Goal: Task Accomplishment & Management: Complete application form

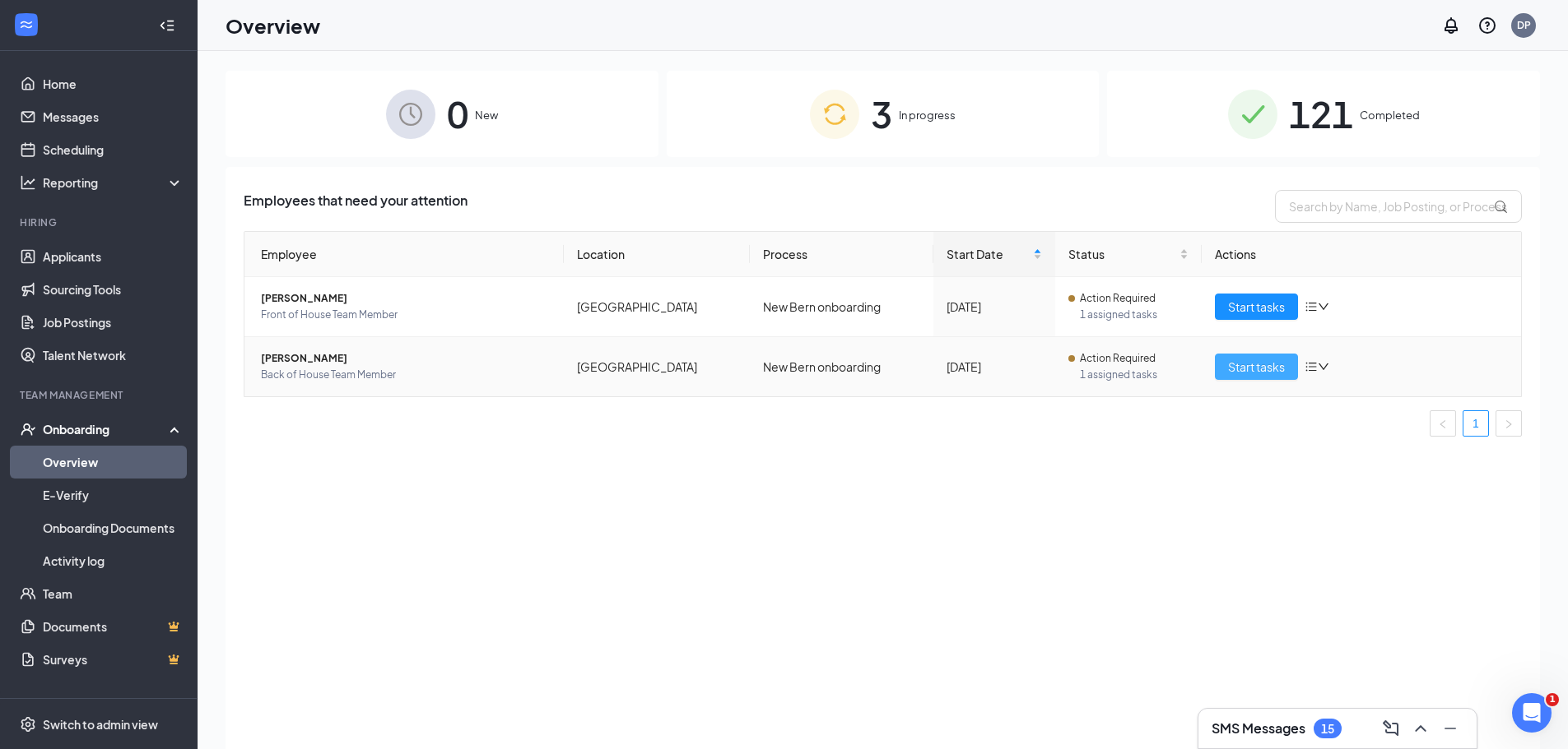
click at [1226, 365] on button "Start tasks" at bounding box center [1256, 367] width 83 height 26
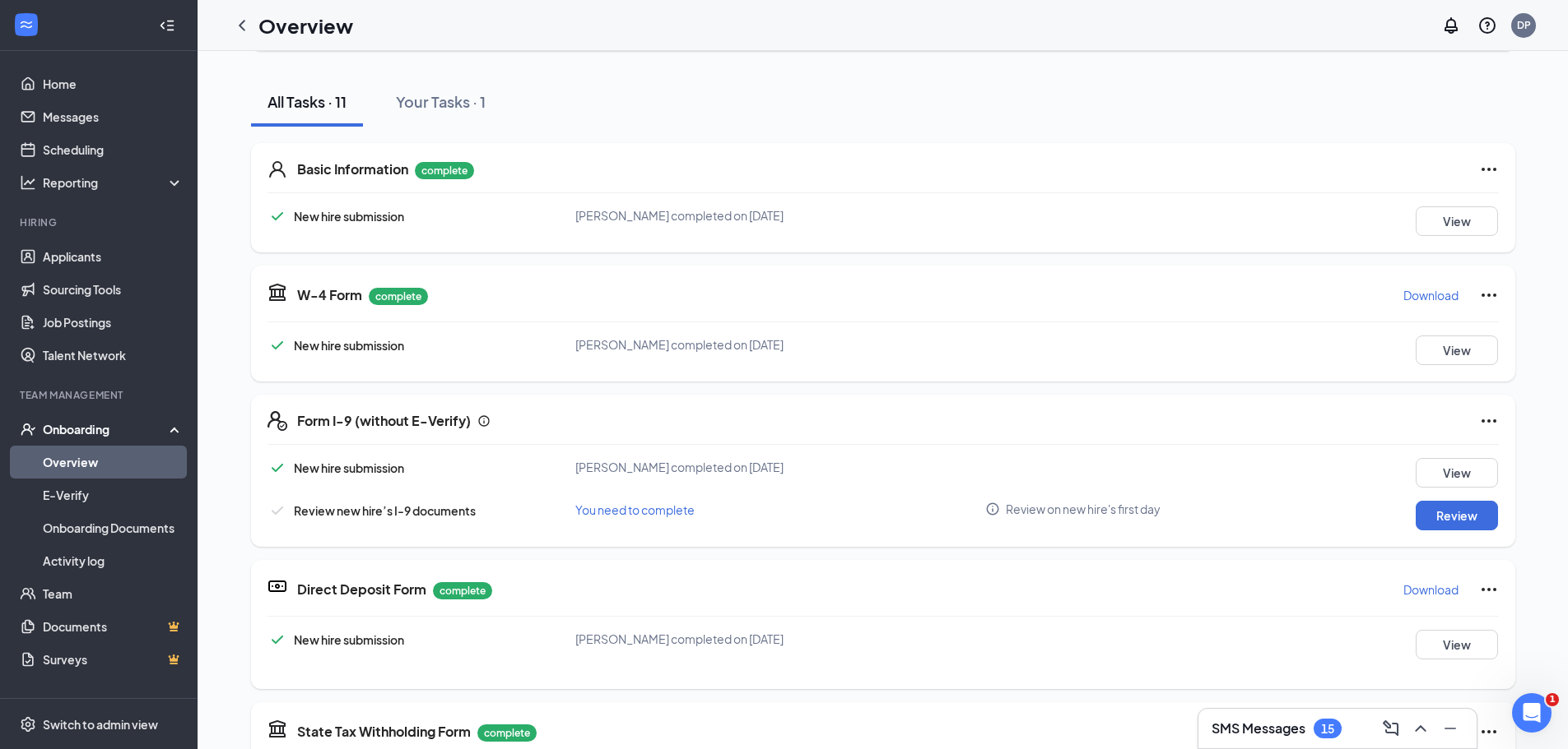
scroll to position [164, 0]
click at [1424, 518] on button "Review" at bounding box center [1456, 515] width 83 height 29
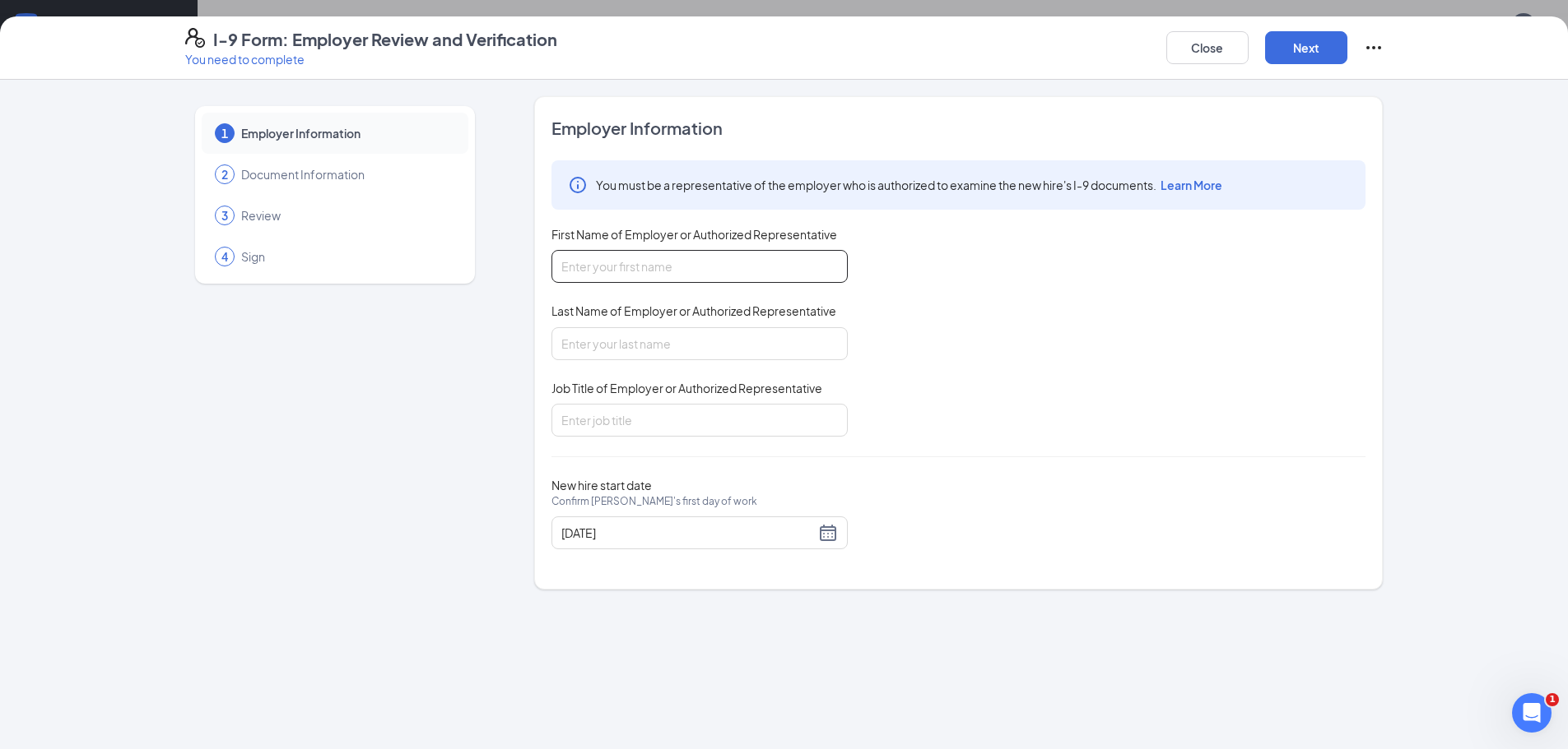
click at [647, 275] on input "First Name of Employer or Authorized Representative" at bounding box center [699, 267] width 296 height 33
type input "Debbie"
type input "Partin"
type input "Office Manager"
click at [1323, 42] on button "Next" at bounding box center [1305, 48] width 83 height 33
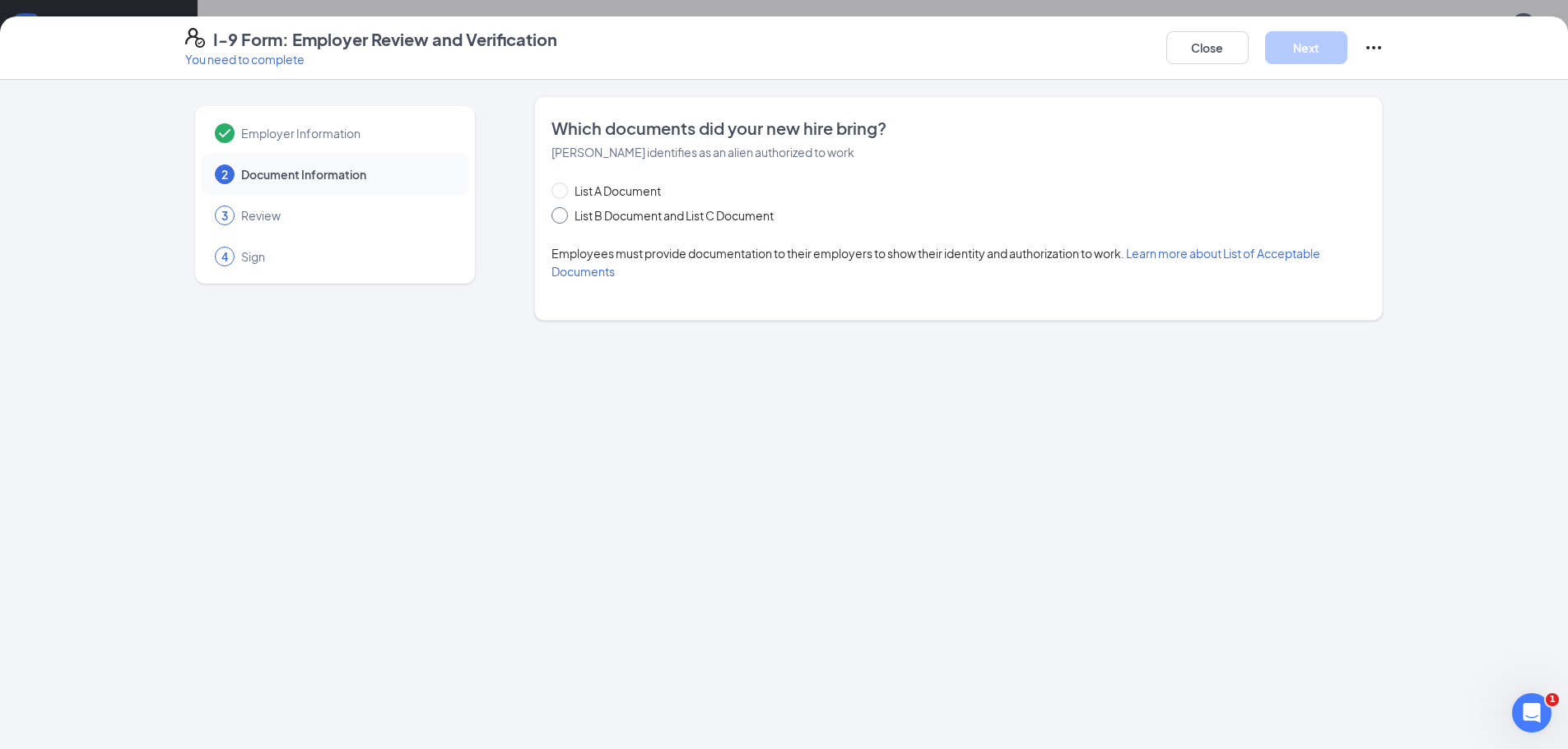
click at [567, 219] on span at bounding box center [559, 215] width 17 height 17
click at [563, 219] on input "List B Document and List C Document" at bounding box center [557, 213] width 12 height 12
radio input "true"
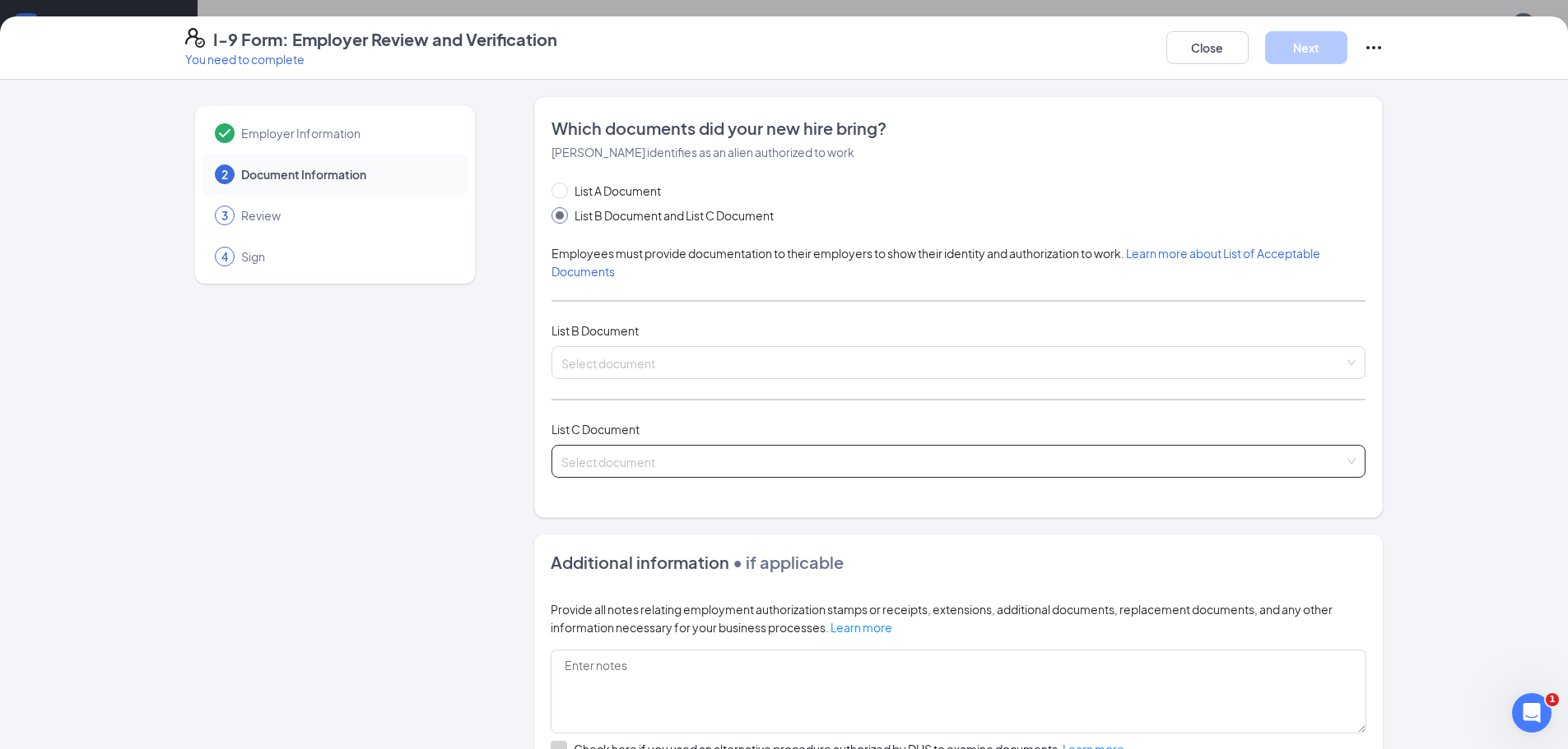
click at [567, 457] on input "search" at bounding box center [953, 457] width 783 height 24
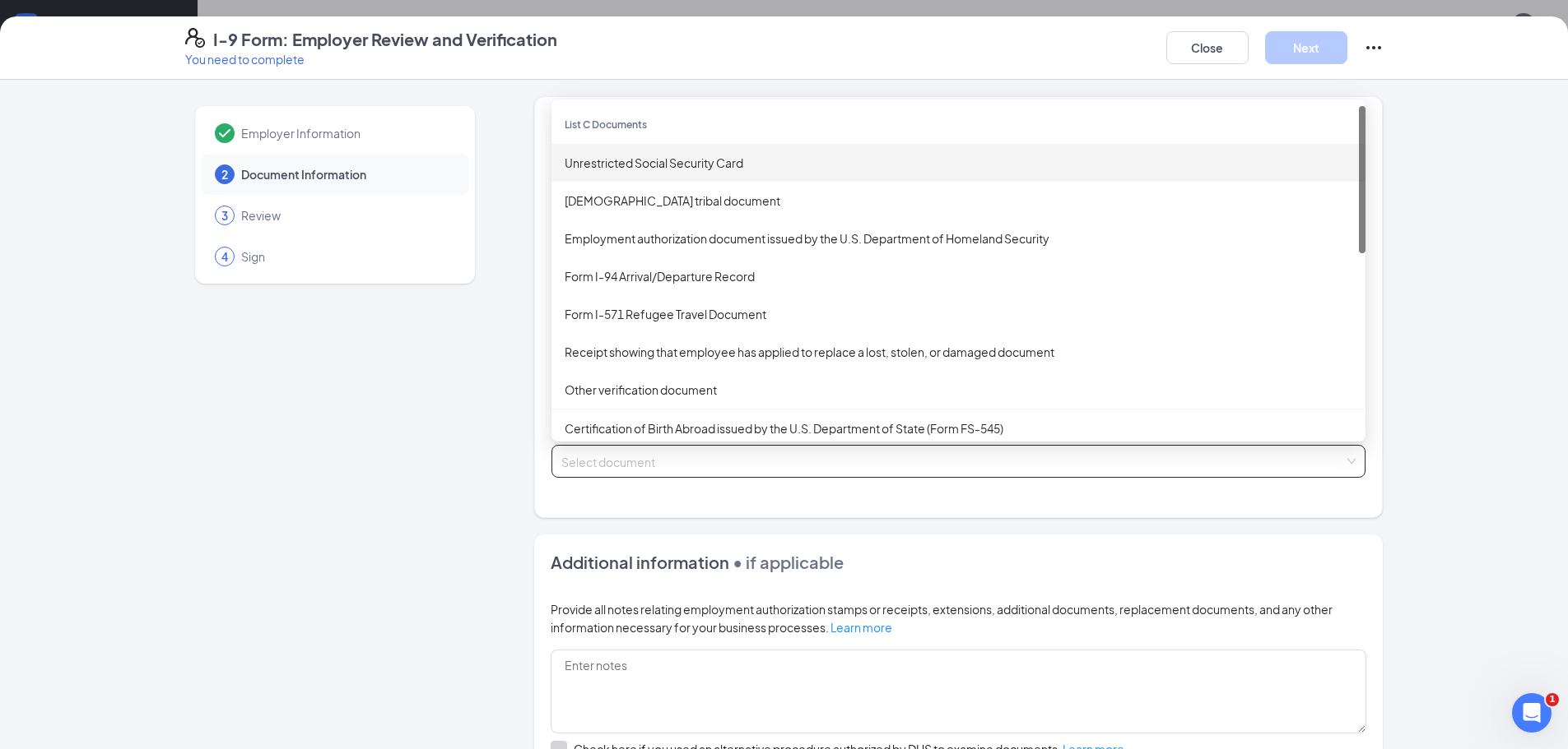
click at [647, 163] on div "Unrestricted Social Security Card" at bounding box center [958, 162] width 787 height 18
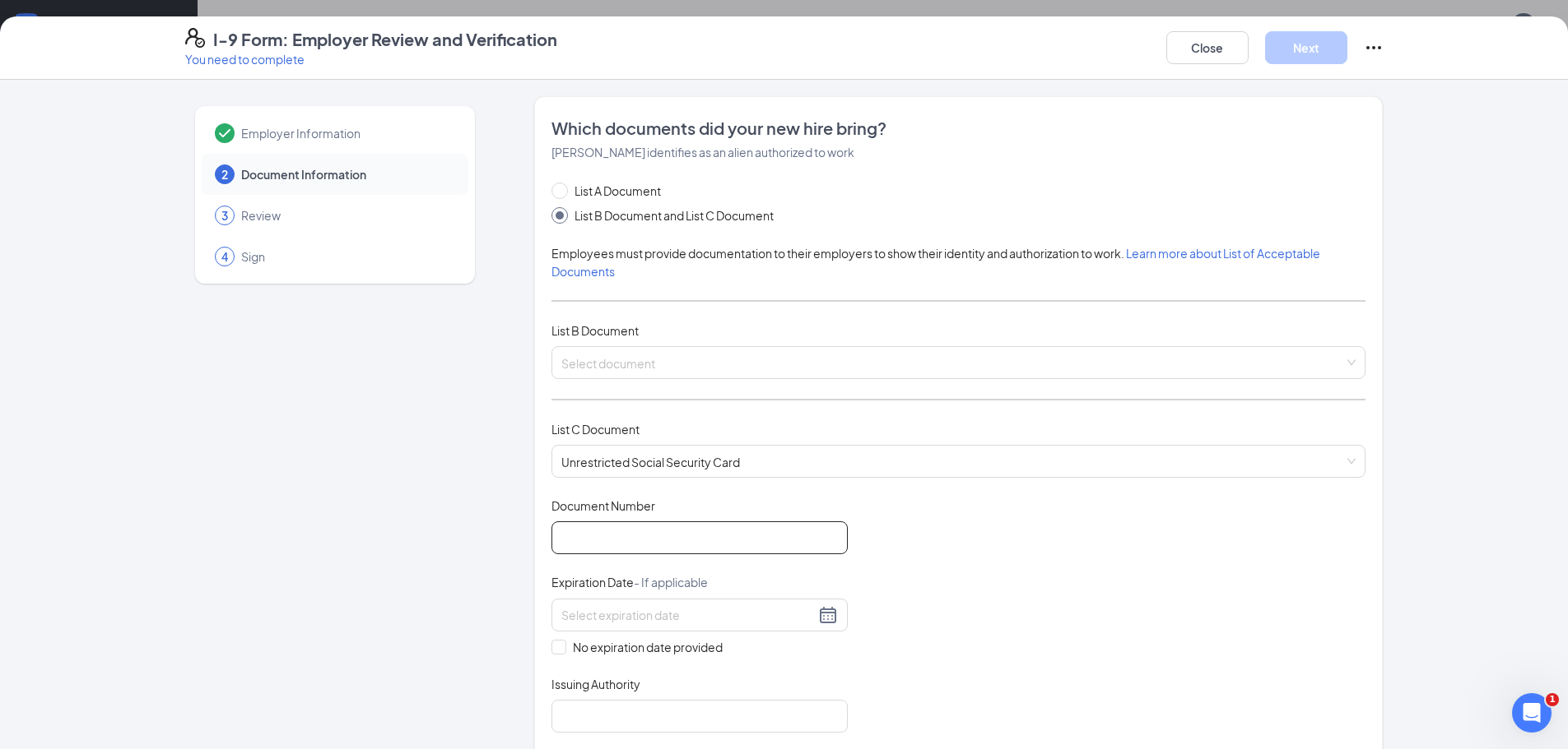
click at [602, 546] on input "Document Number" at bounding box center [699, 538] width 296 height 33
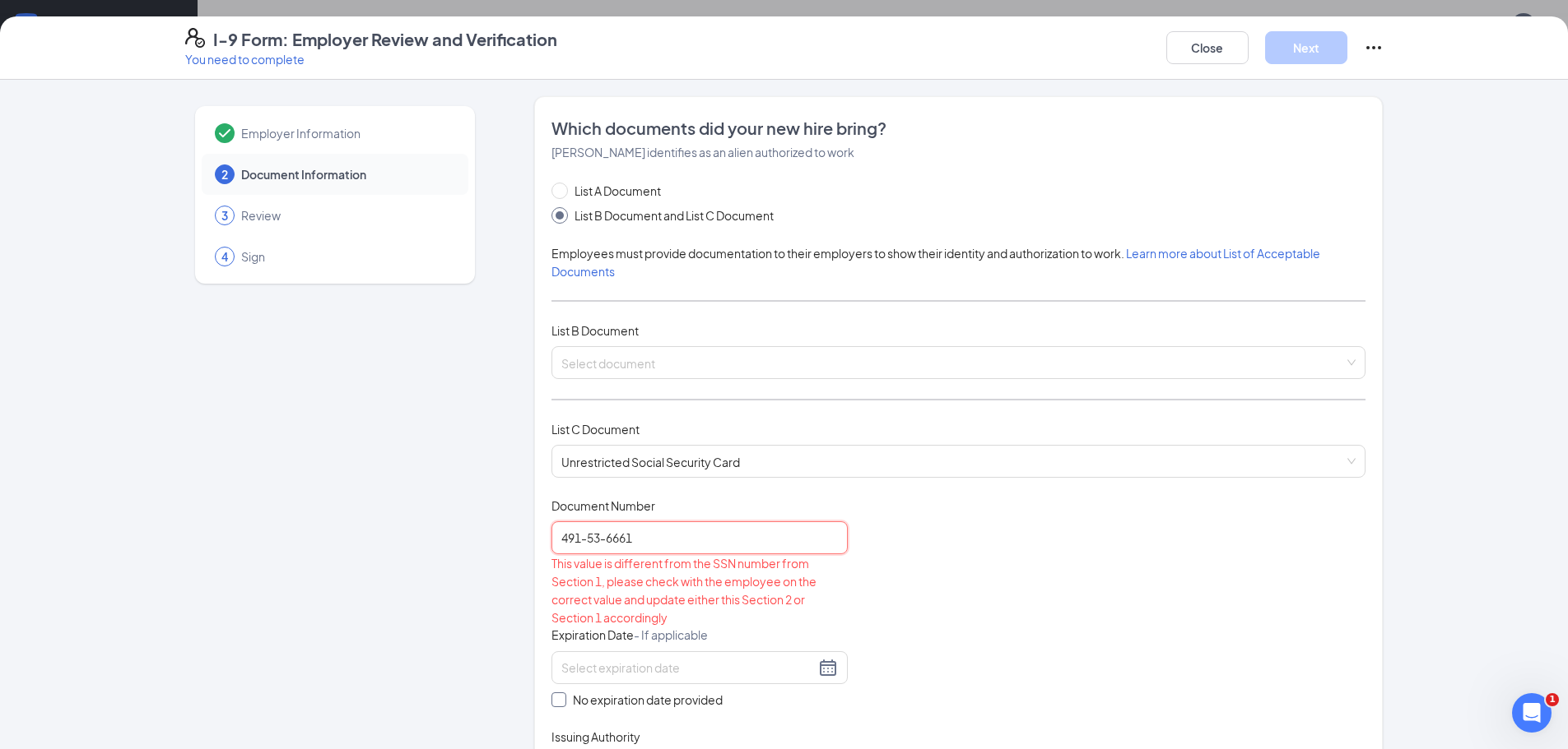
type input "491-53-6661"
click at [555, 700] on input "No expiration date provided" at bounding box center [557, 698] width 12 height 12
checkbox input "true"
click at [956, 580] on div "Document Title Unrestricted Social Security Card Document Number 491-53-6661 Th…" at bounding box center [958, 643] width 814 height 291
click at [578, 537] on input "491-53-6661" at bounding box center [699, 538] width 296 height 33
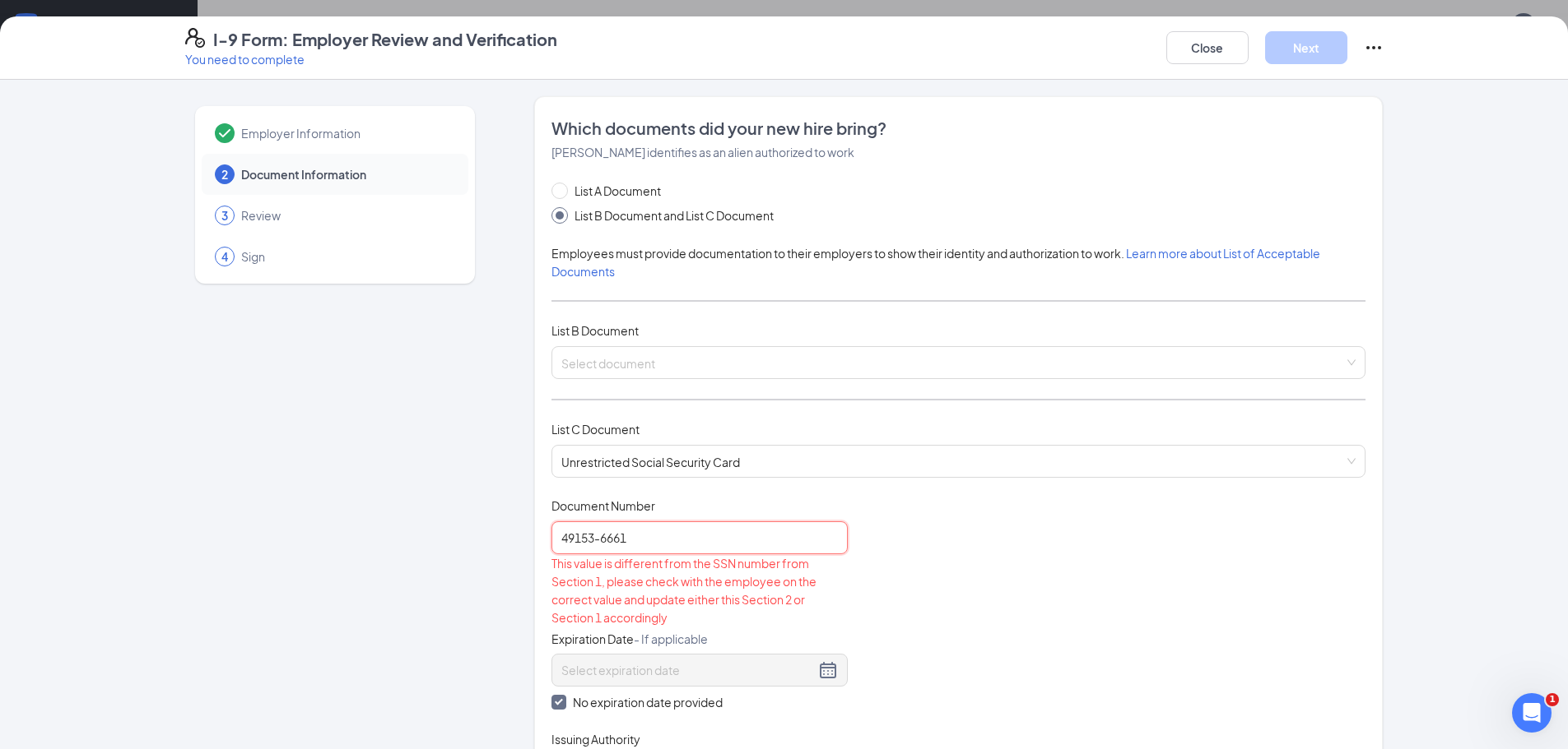
click at [597, 539] on input "49153-6661" at bounding box center [699, 538] width 296 height 33
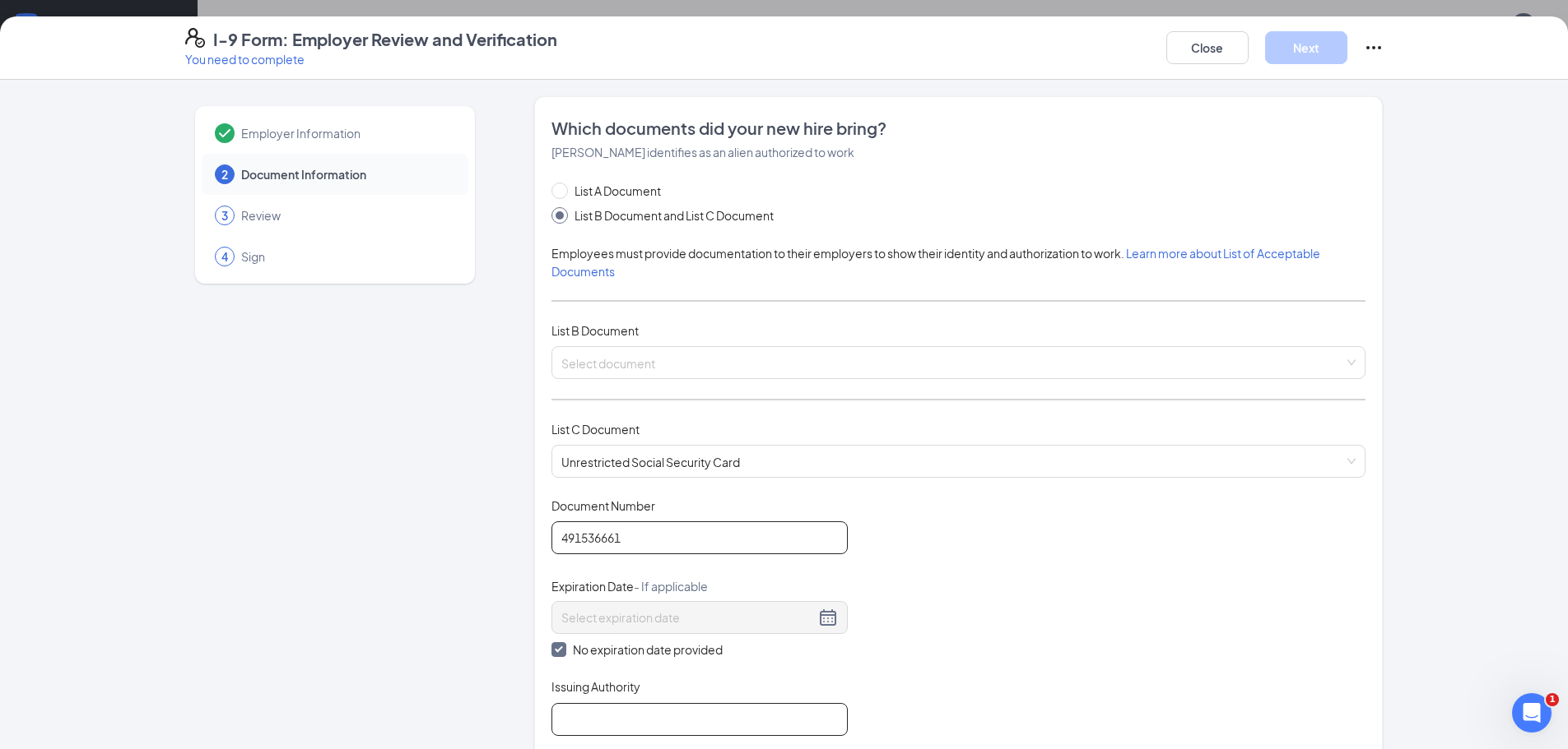
type input "491536661"
drag, startPoint x: 610, startPoint y: 719, endPoint x: 610, endPoint y: 731, distance: 12.0
click at [610, 727] on input "Issuing Authority" at bounding box center [699, 720] width 296 height 33
click at [598, 372] on span at bounding box center [953, 363] width 783 height 31
type input "social security admin"
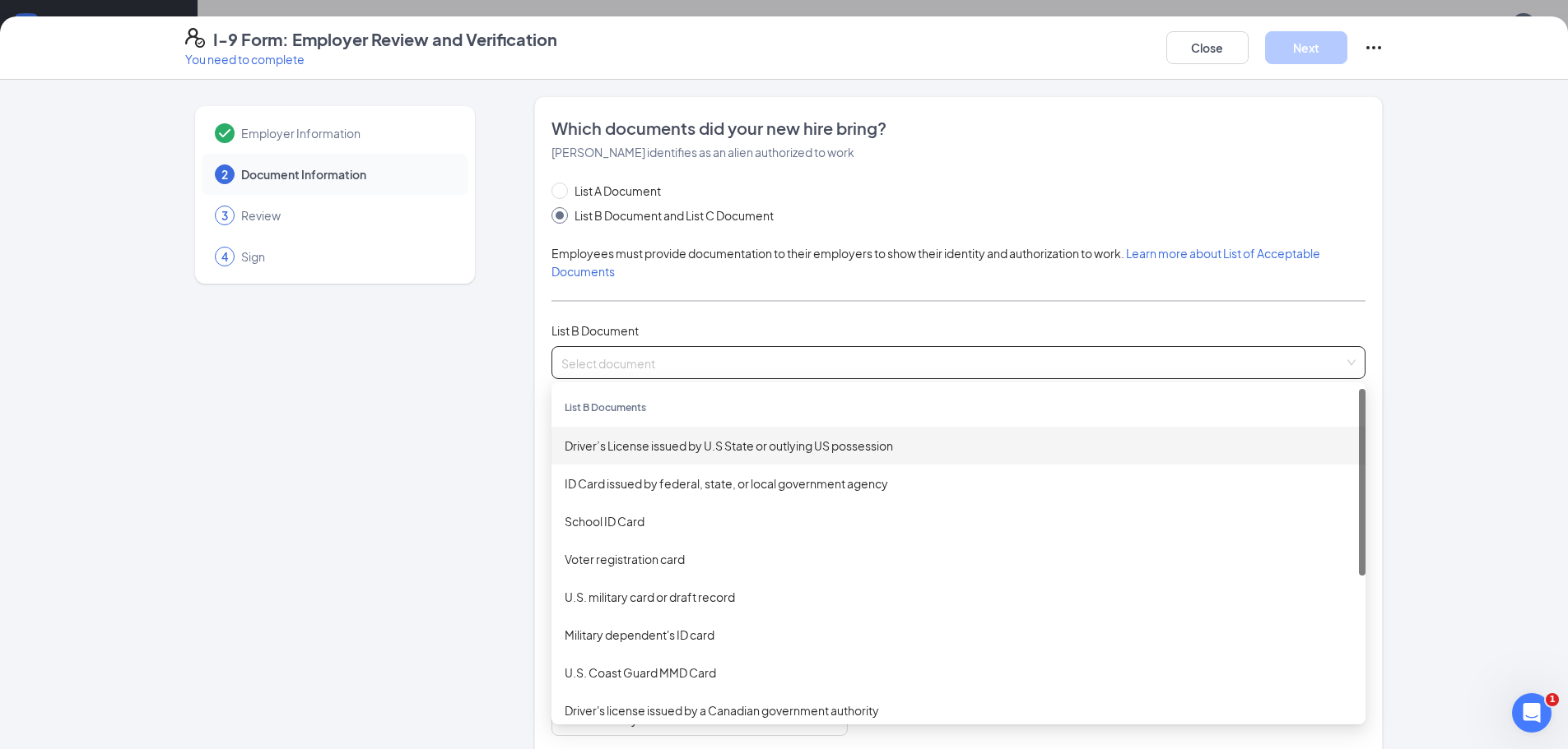
click at [602, 446] on div "Driver’s License issued by U.S State or outlying US possession" at bounding box center [958, 446] width 787 height 18
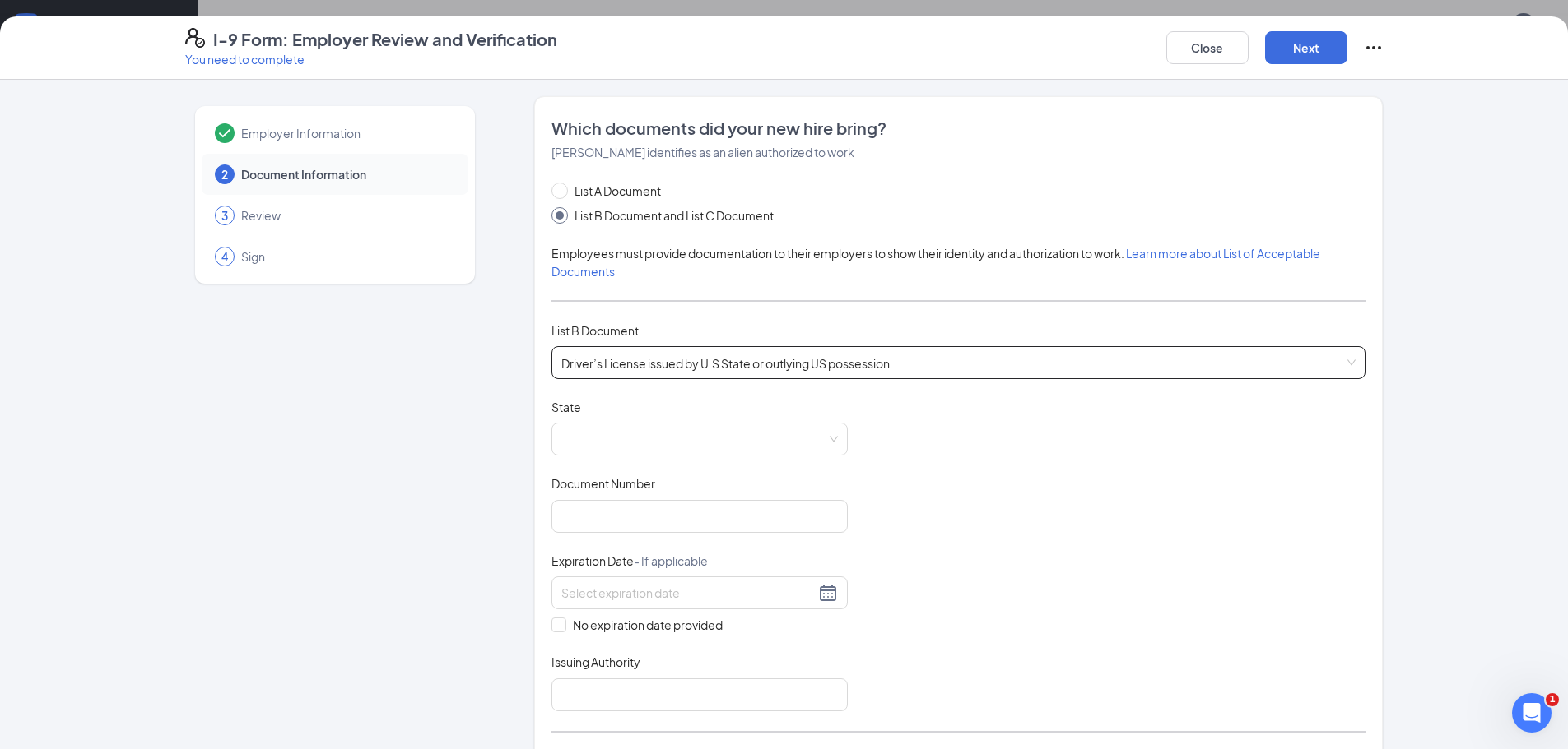
click at [602, 446] on span at bounding box center [700, 439] width 276 height 31
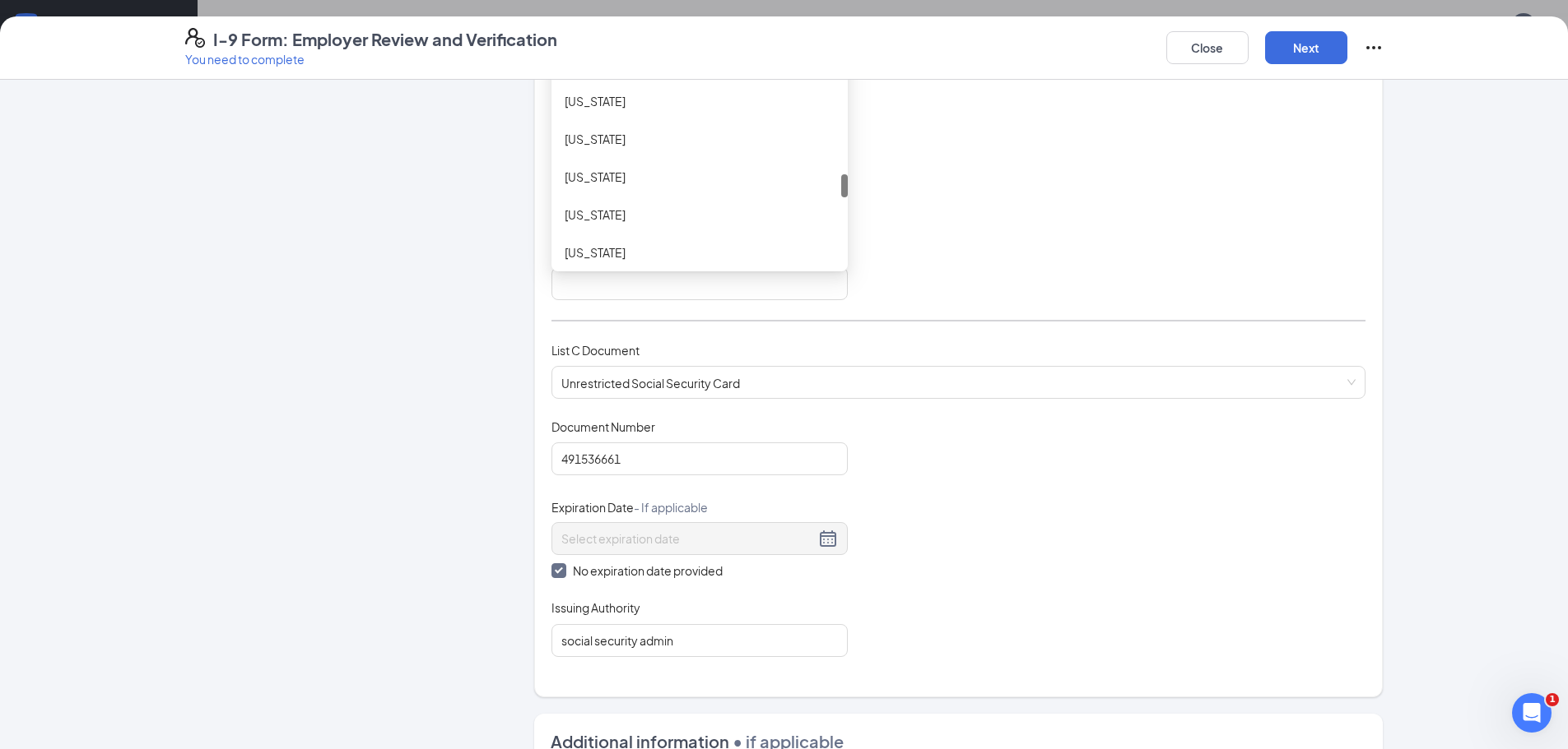
scroll to position [1152, 0]
click at [637, 242] on div "North Carolina" at bounding box center [699, 245] width 270 height 18
click at [607, 279] on input "Issuing Authority" at bounding box center [699, 284] width 296 height 33
drag, startPoint x: 551, startPoint y: 285, endPoint x: 659, endPoint y: 299, distance: 108.9
click at [672, 301] on div "List A Document List B Document and List C Document Employees must provide docu…" at bounding box center [958, 213] width 814 height 886
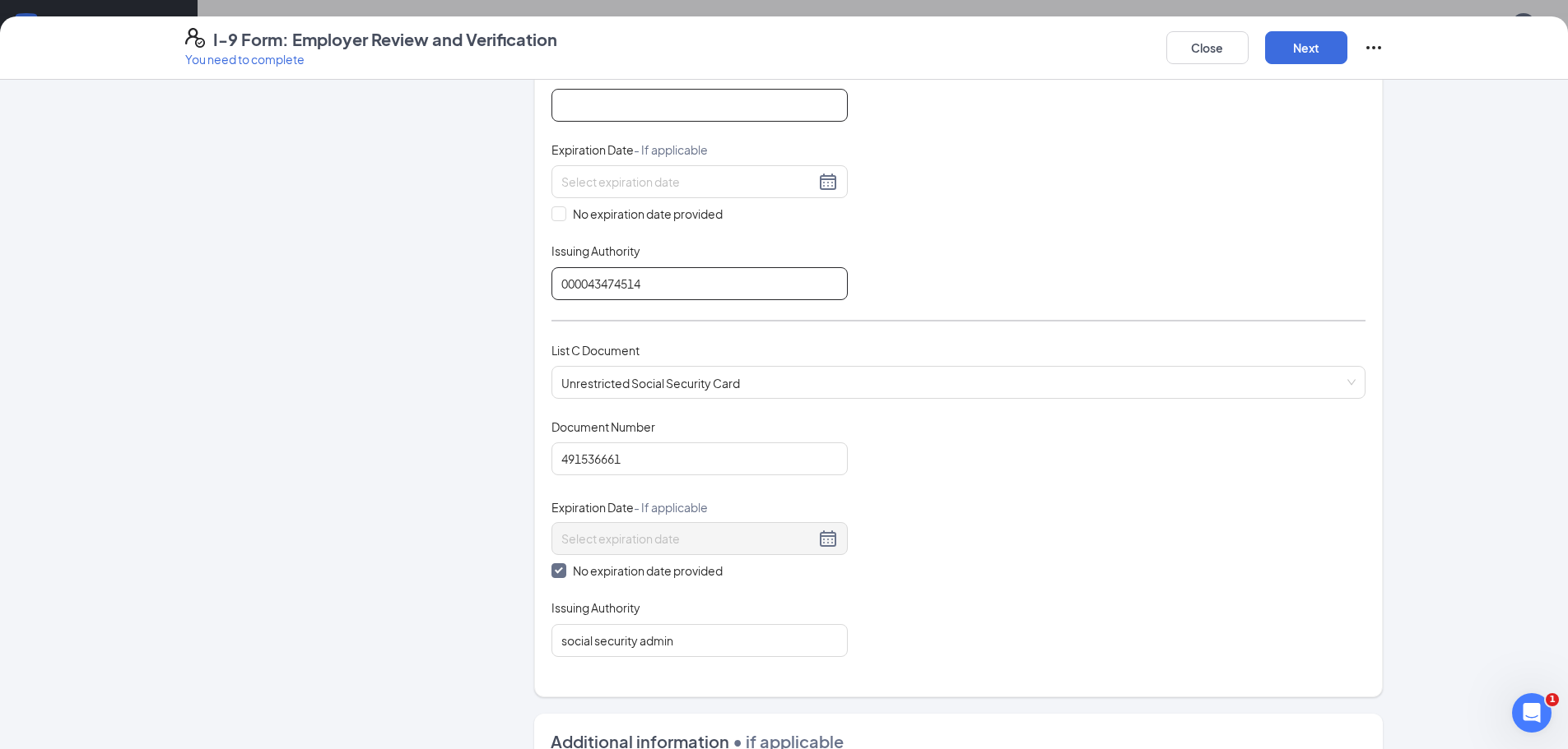
type input "000043474514"
paste input "000043474514"
type input "000043474514"
drag, startPoint x: 645, startPoint y: 283, endPoint x: 543, endPoint y: 286, distance: 102.0
click at [543, 286] on div "Which documents did your new hire bring? Siyabonga J Mayeye identifies as an al…" at bounding box center [959, 191] width 849 height 1013
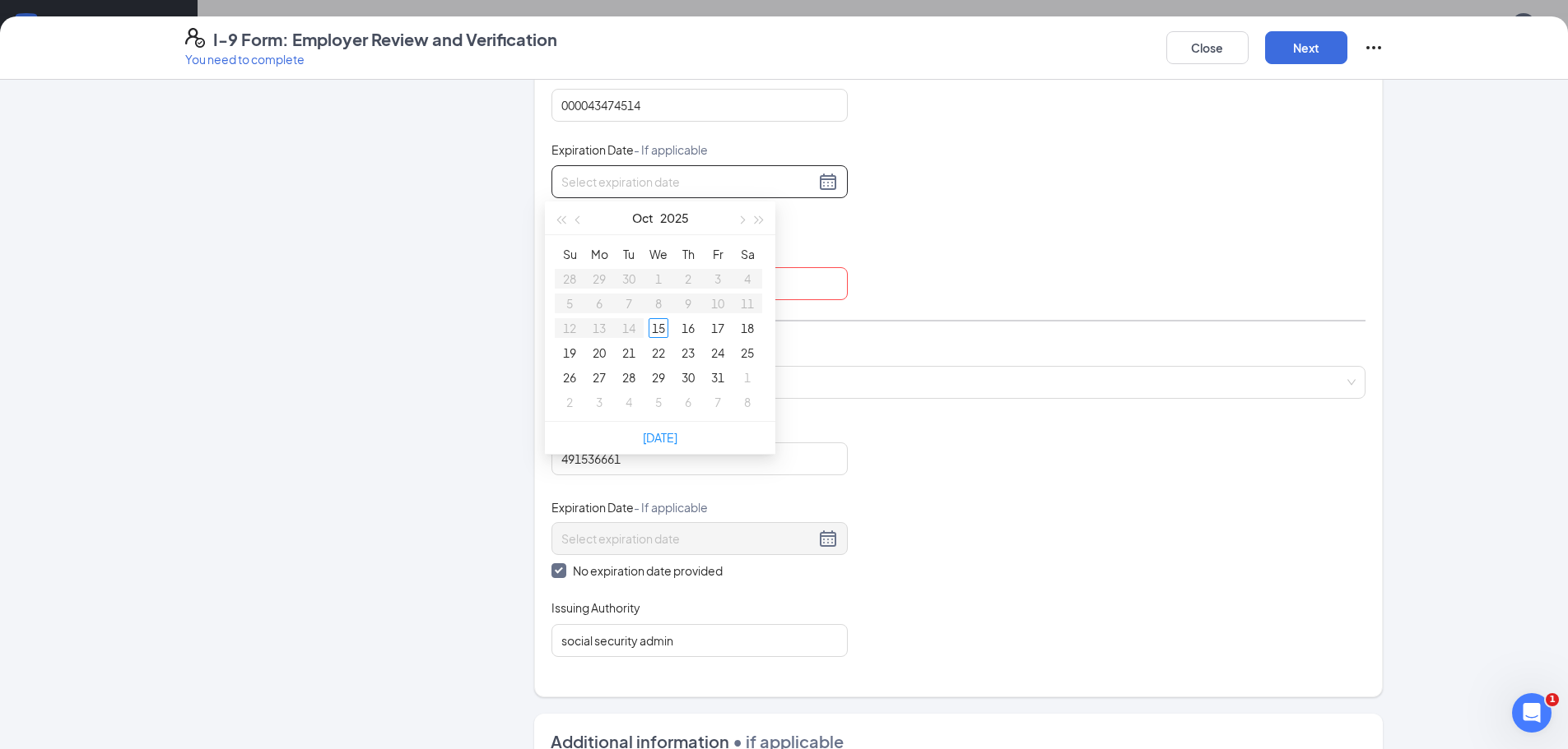
click at [595, 185] on input at bounding box center [688, 182] width 253 height 18
click at [761, 221] on span "button" at bounding box center [759, 220] width 8 height 8
click at [578, 221] on span "button" at bounding box center [579, 220] width 8 height 8
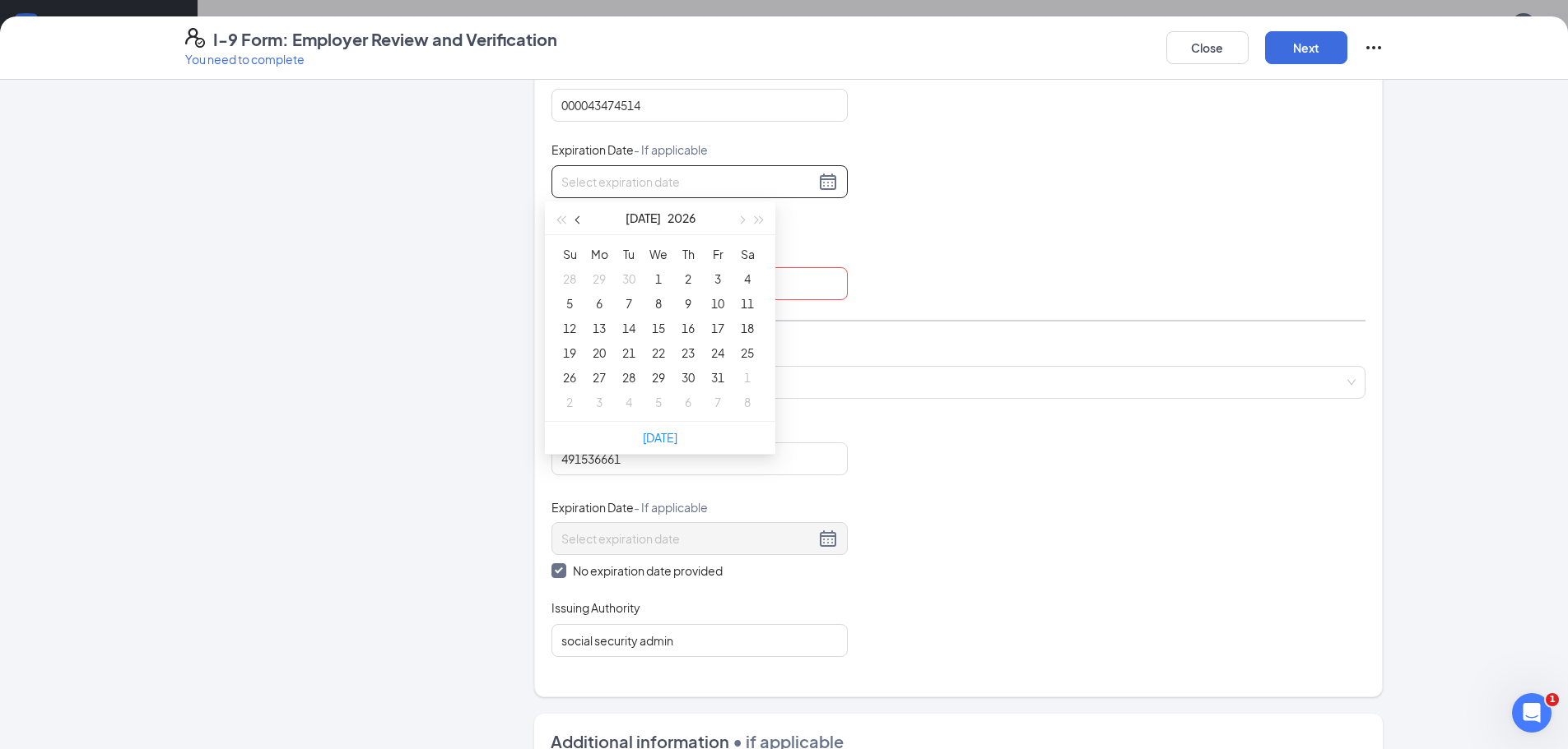
click at [578, 221] on span "button" at bounding box center [579, 220] width 8 height 8
click at [737, 220] on span "button" at bounding box center [741, 220] width 8 height 8
type input "05/12/2026"
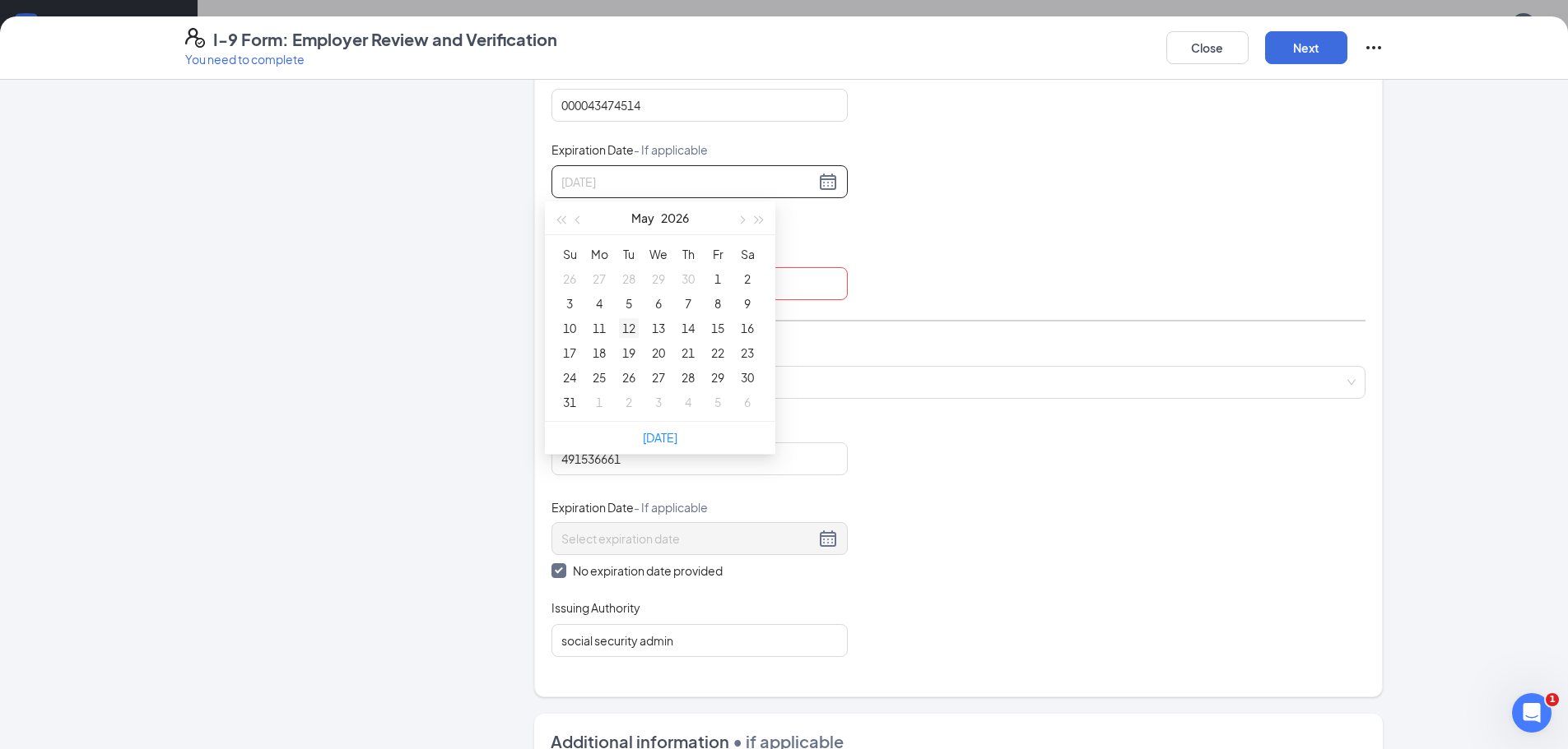
click at [631, 327] on div "12" at bounding box center [629, 328] width 19 height 19
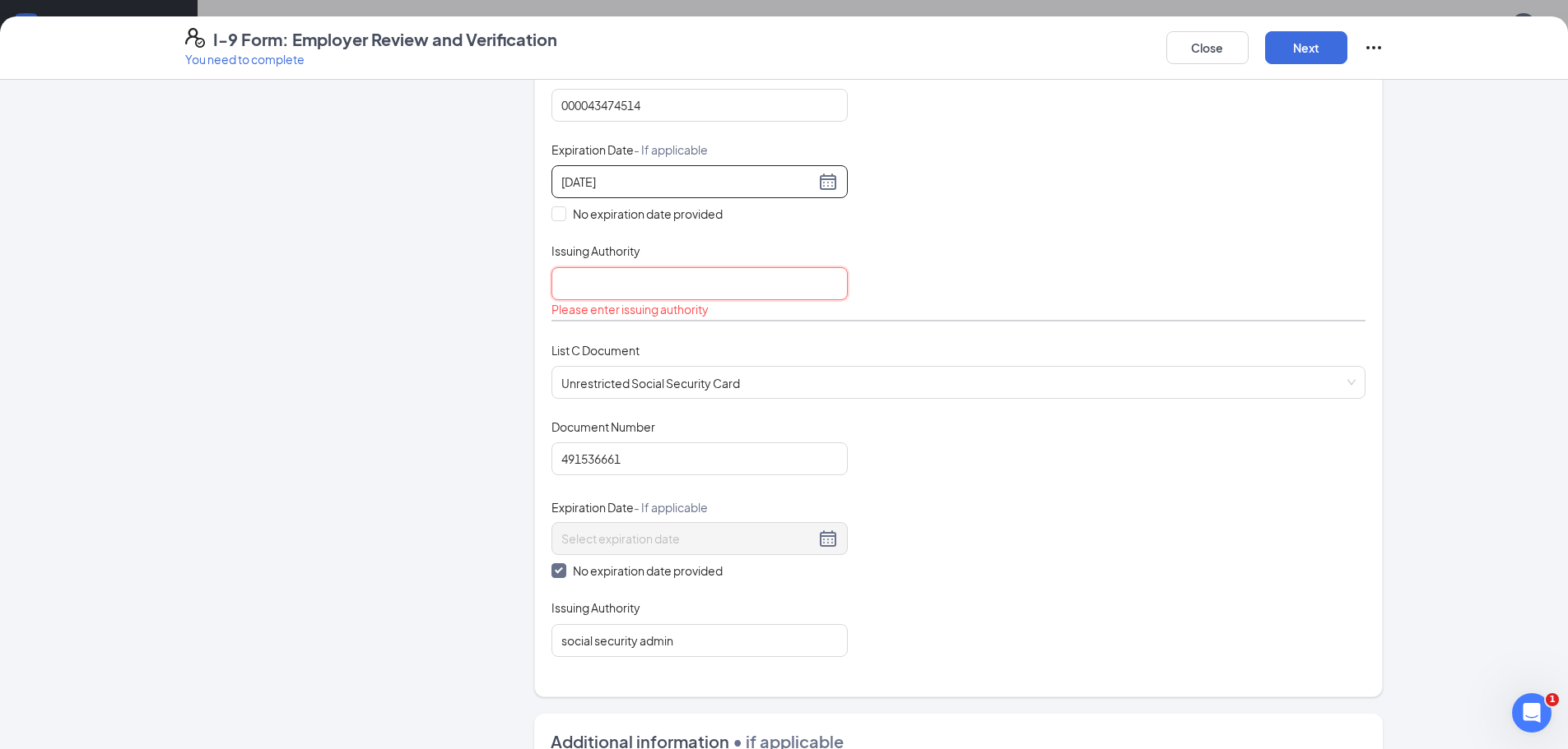
click at [583, 290] on input "Issuing Authority" at bounding box center [699, 284] width 296 height 33
type input "NC DMV"
click at [999, 213] on div "Document Title Driver’s License issued by U.S State or outlying US possession S…" at bounding box center [958, 143] width 814 height 312
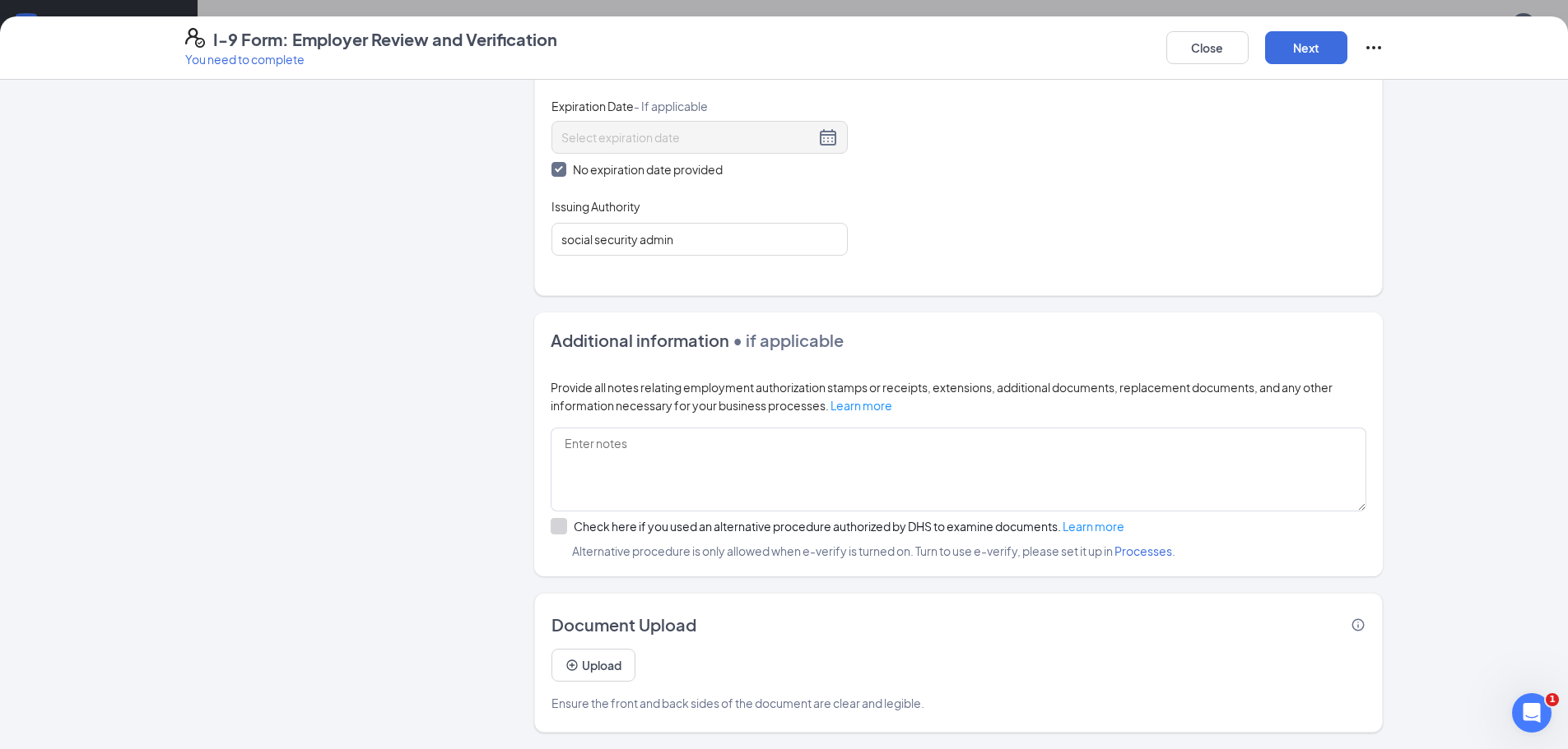
scroll to position [329, 0]
click at [566, 665] on icon "PlusCircle" at bounding box center [571, 664] width 11 height 11
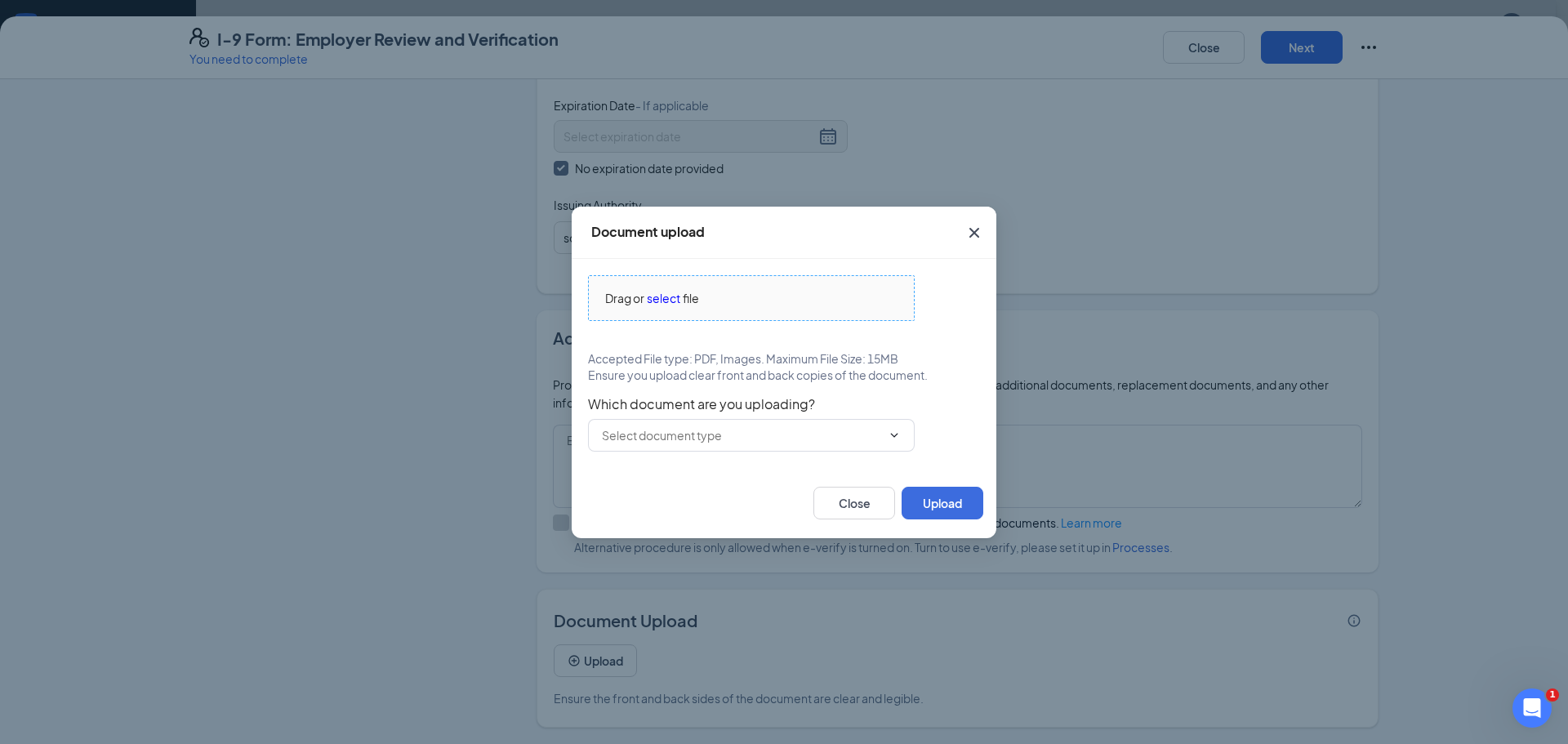
click at [664, 300] on span "select" at bounding box center [664, 298] width 34 height 18
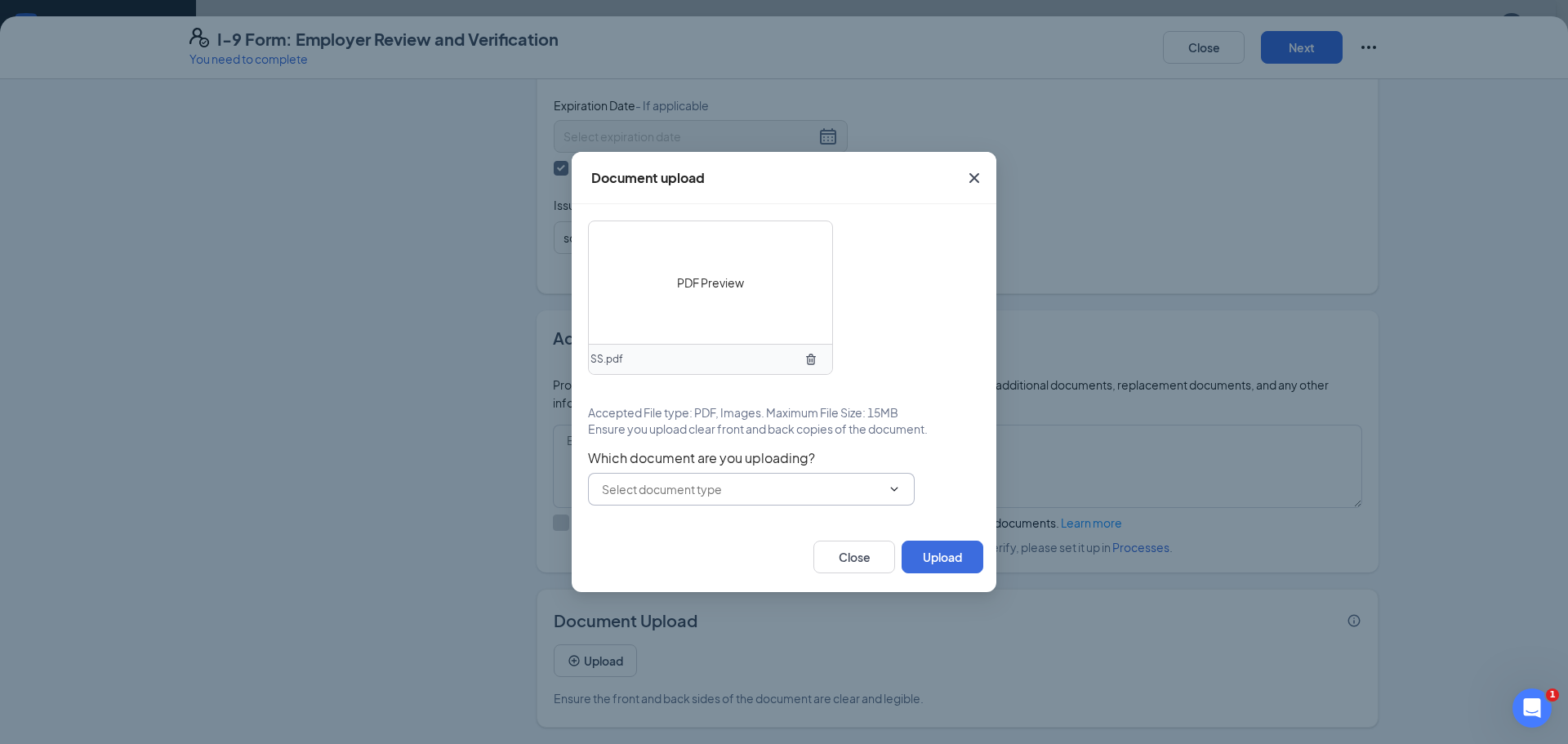
click at [899, 485] on icon "ChevronDown" at bounding box center [895, 490] width 14 height 14
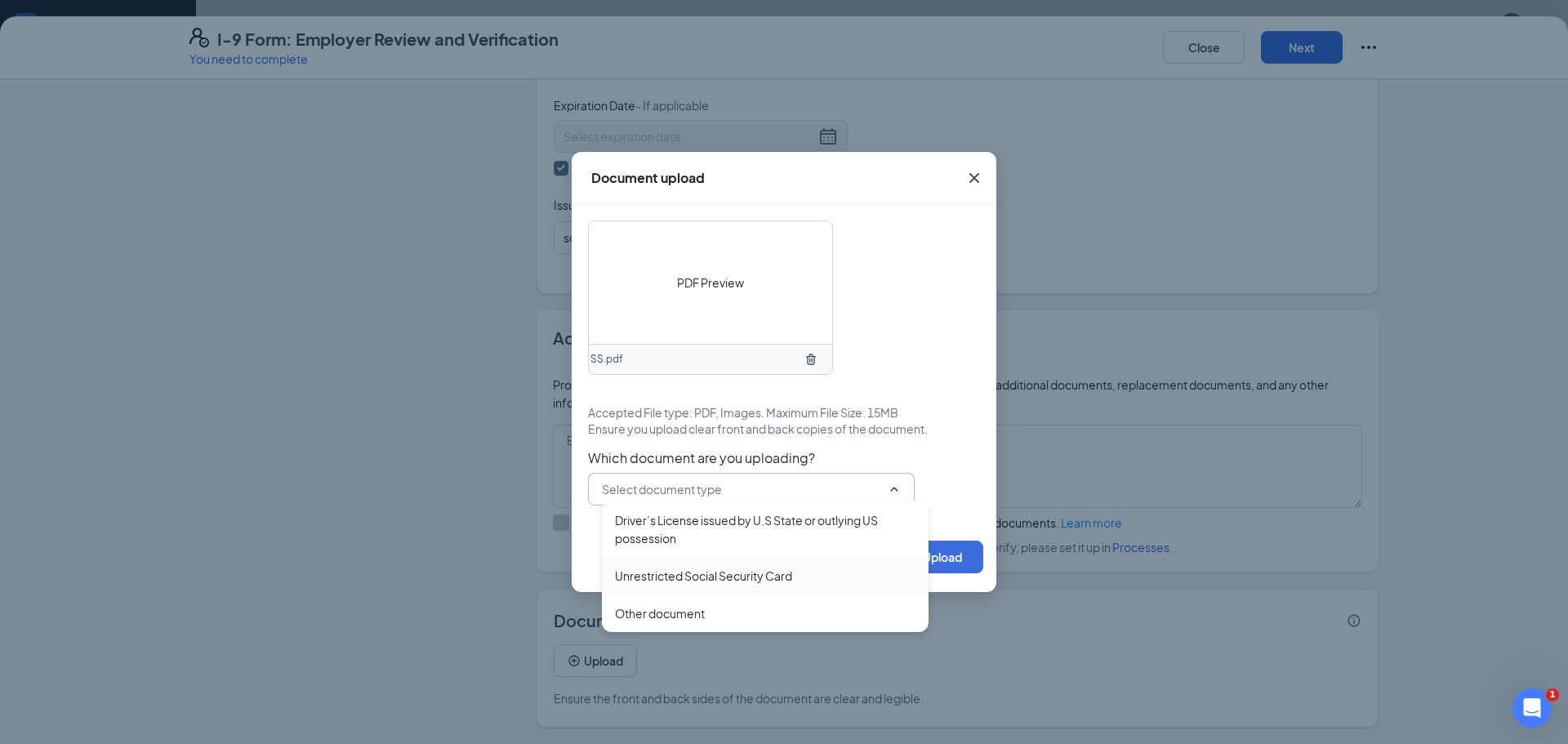
click at [690, 584] on div "Unrestricted Social Security Card" at bounding box center [703, 576] width 177 height 18
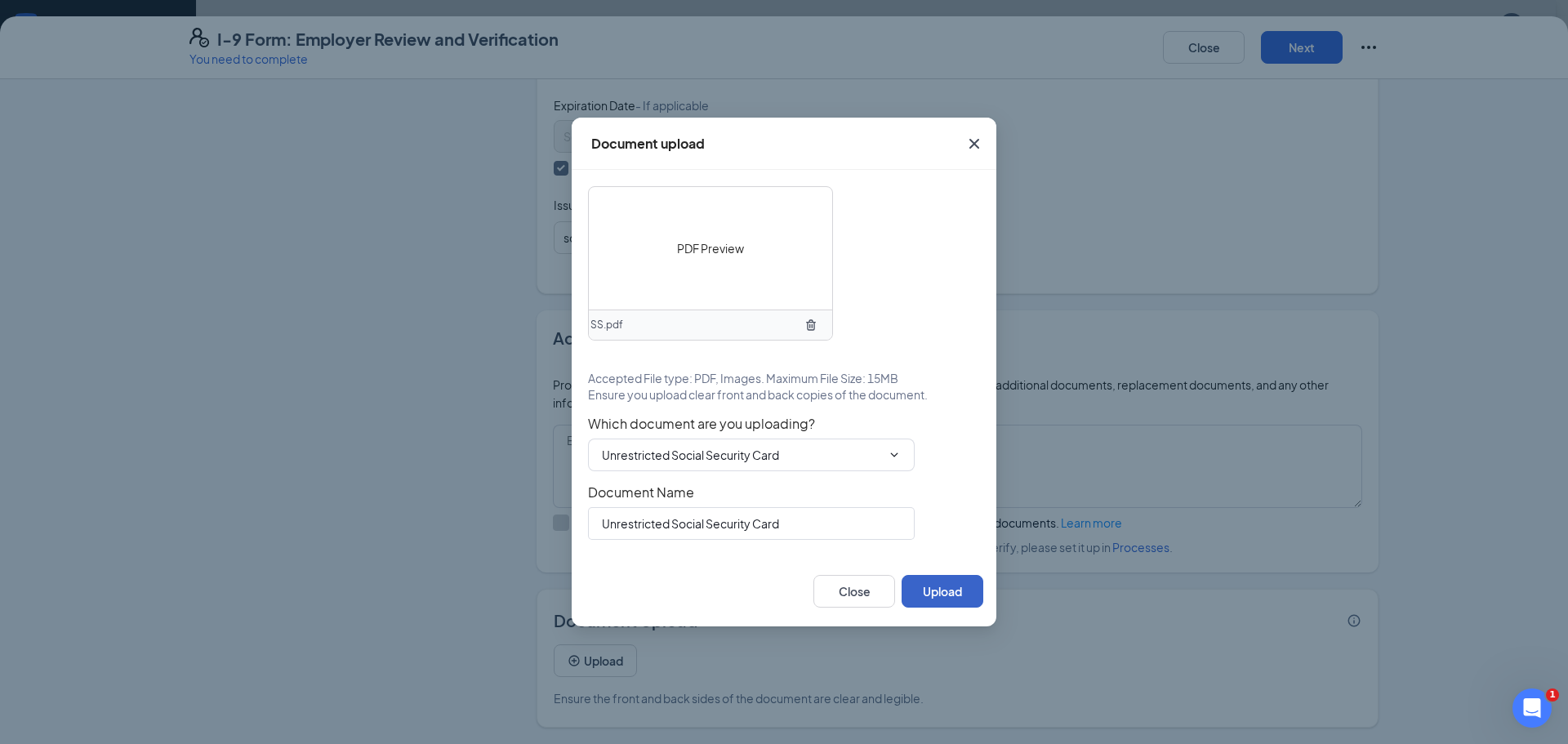
click at [933, 594] on button "Upload" at bounding box center [942, 591] width 82 height 33
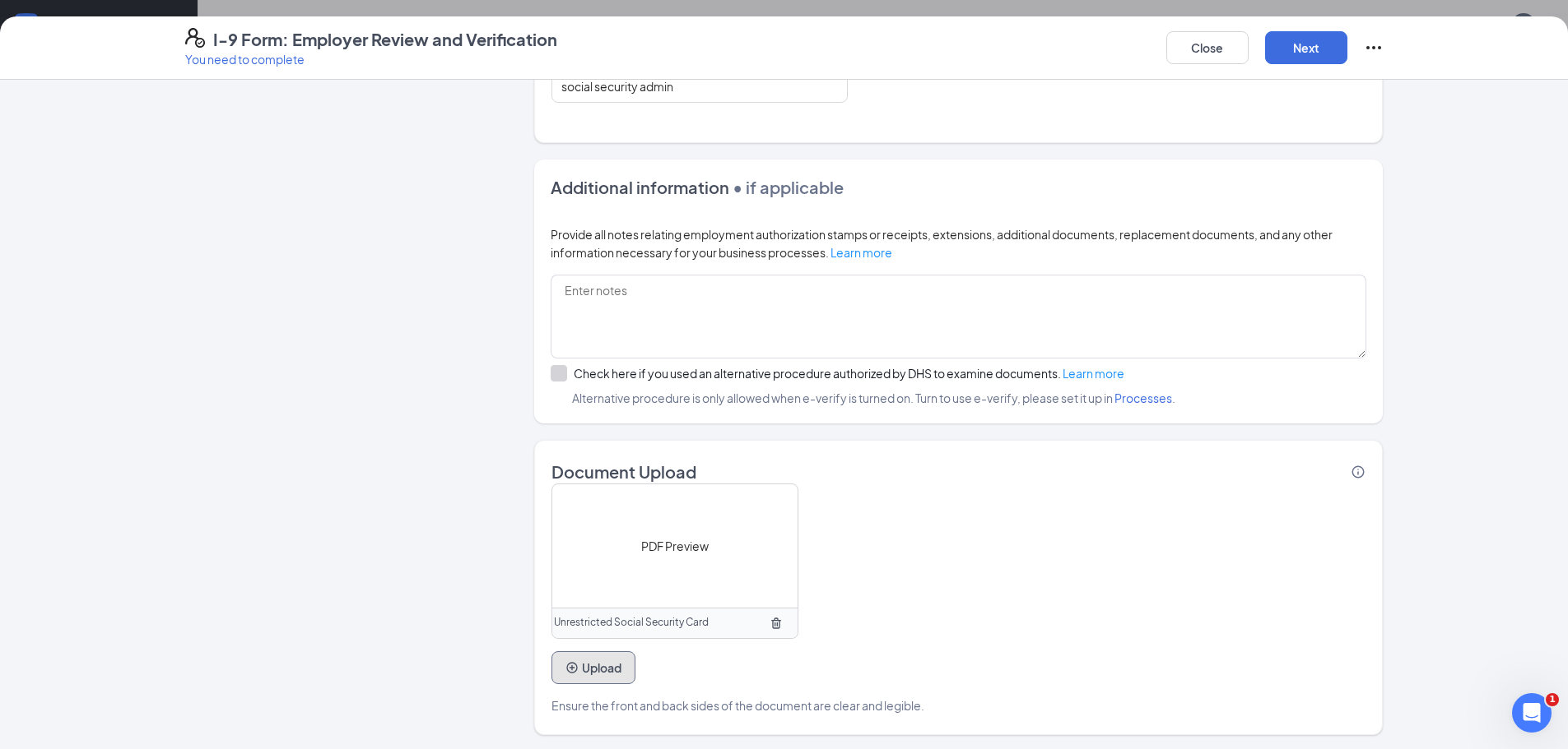
scroll to position [968, 0]
click at [670, 545] on span "PDF Preview" at bounding box center [675, 544] width 67 height 18
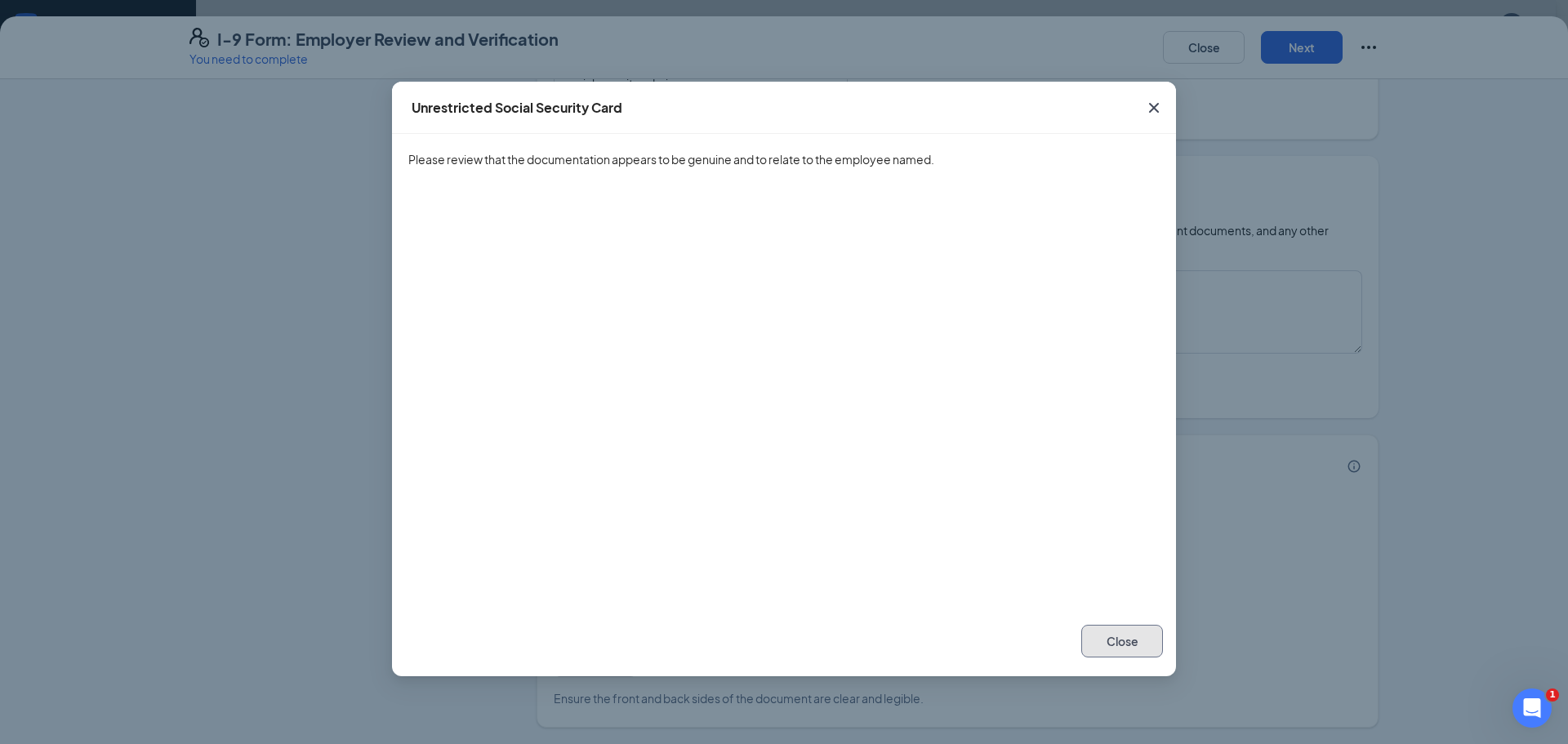
click at [1107, 641] on button "Close" at bounding box center [1122, 642] width 82 height 33
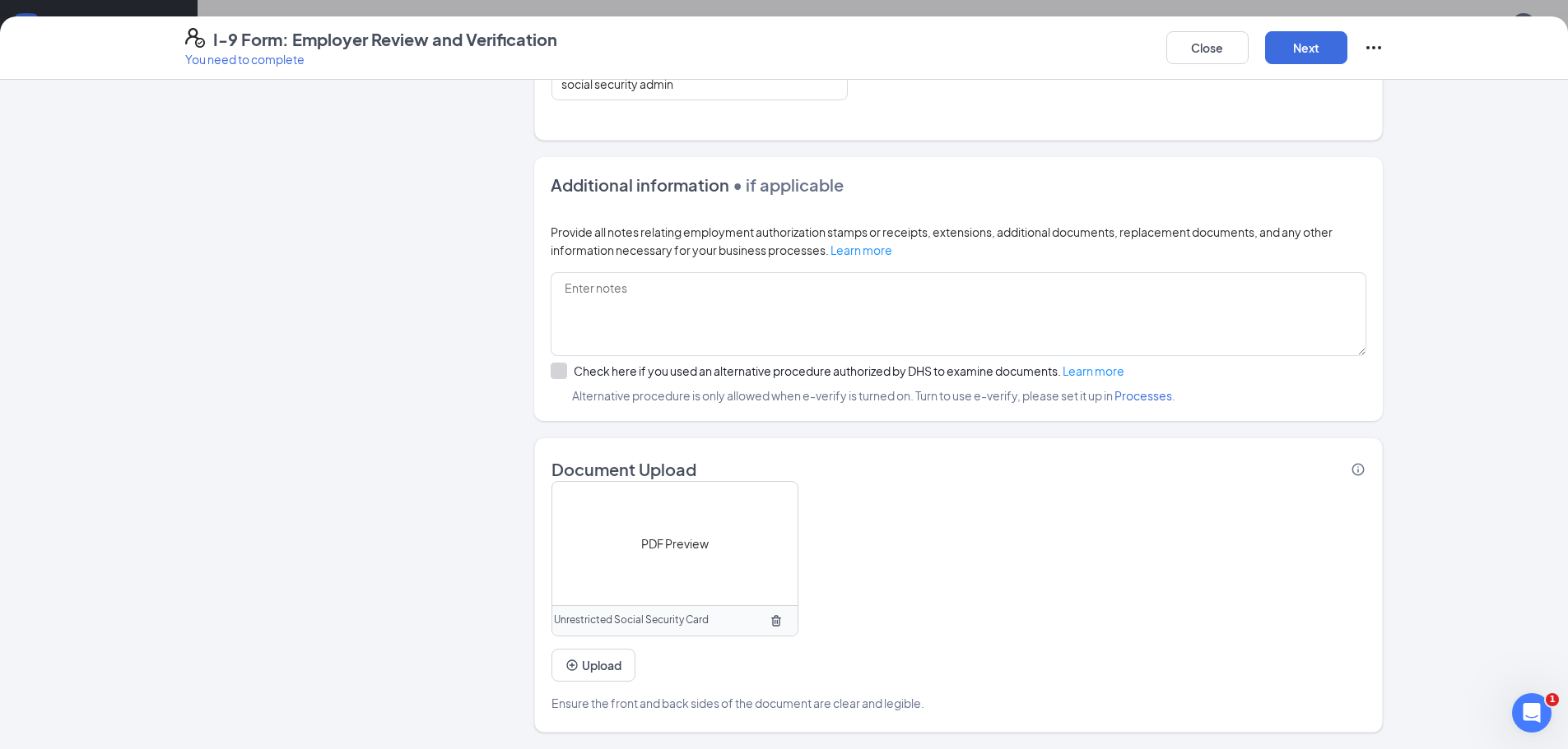
scroll to position [493, 0]
click at [577, 662] on button "Upload" at bounding box center [593, 665] width 84 height 33
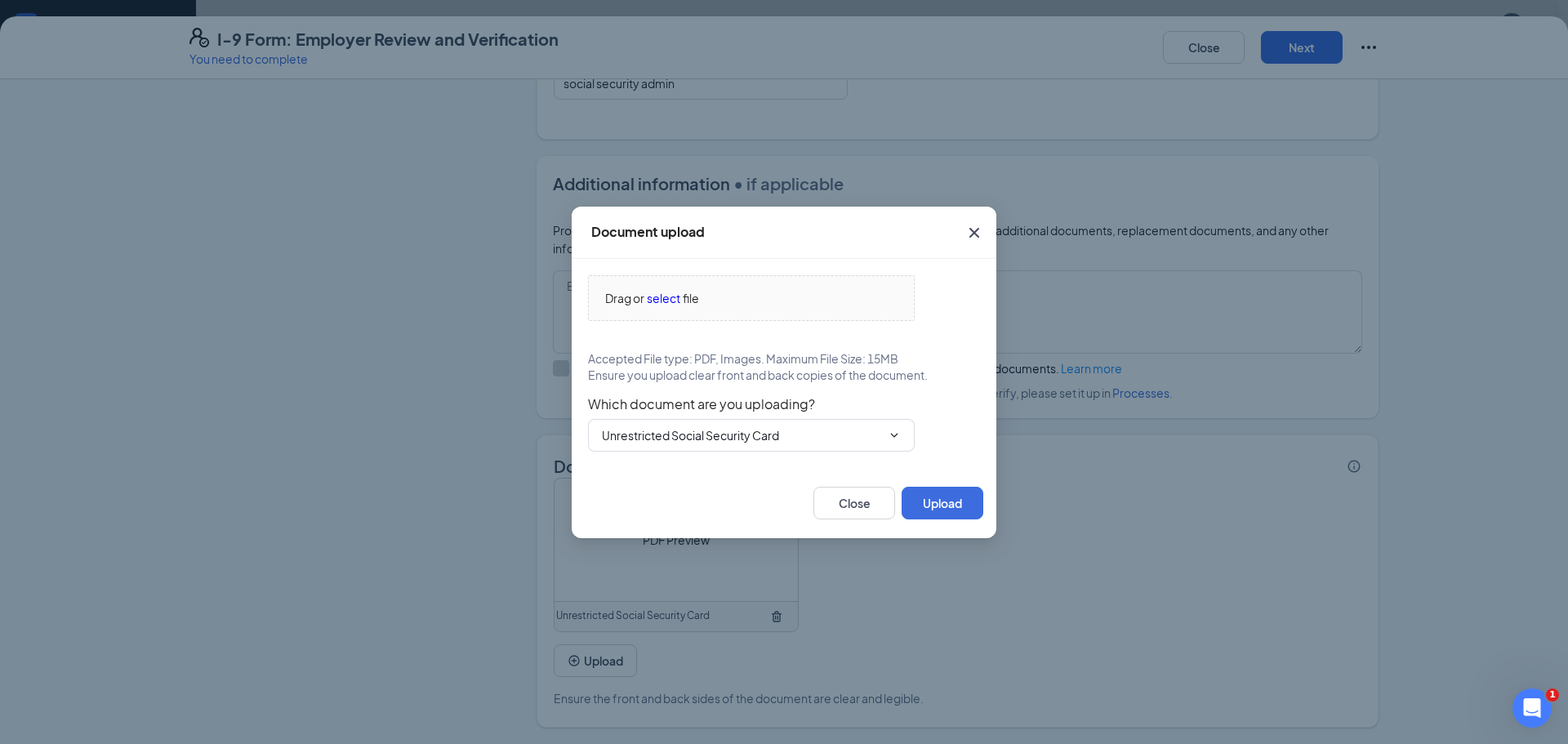
click at [896, 438] on icon "ChevronDown" at bounding box center [895, 436] width 14 height 14
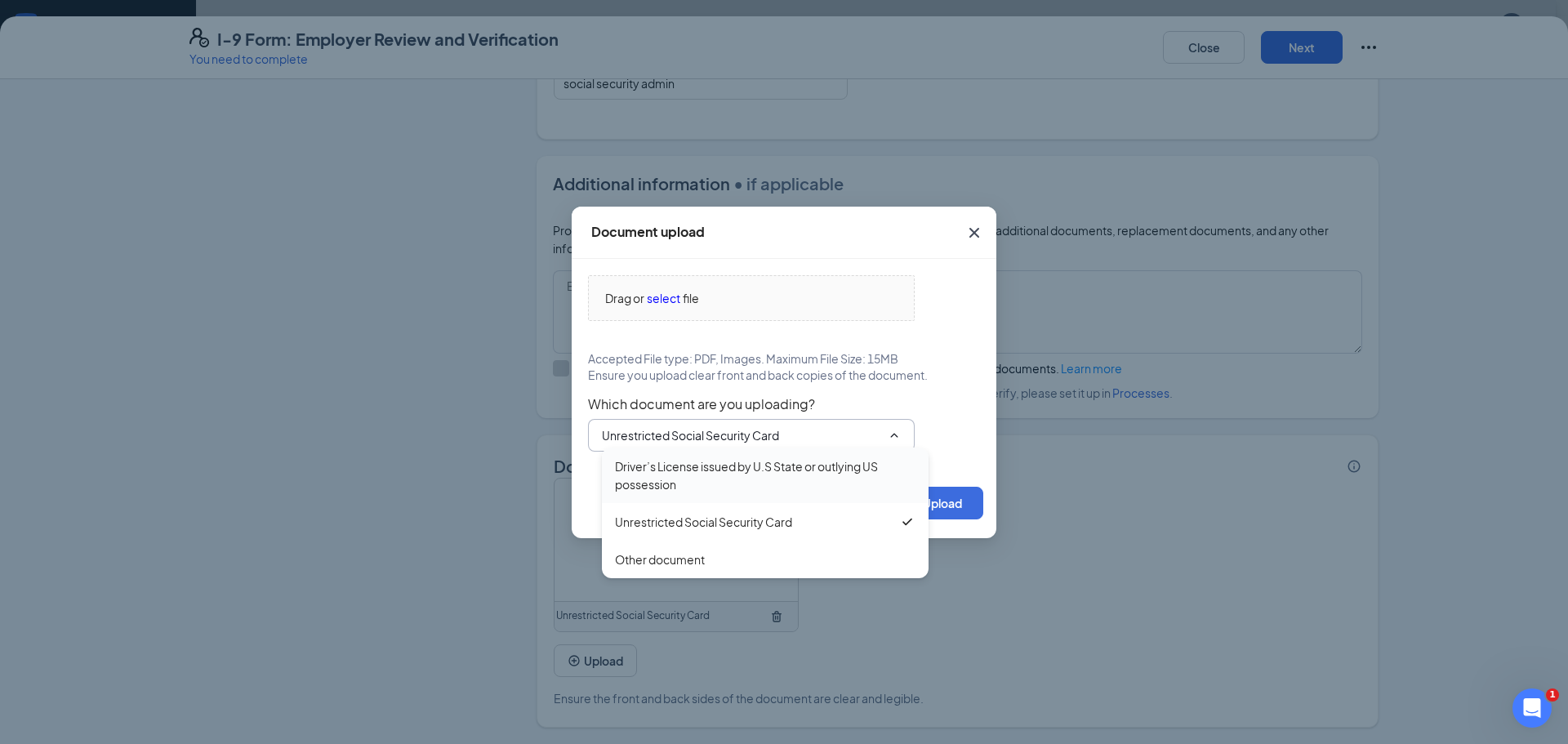
click at [702, 478] on div "Driver’s License issued by U.S State or outlying US possession" at bounding box center [765, 474] width 300 height 36
type input "Driver’s License issued by U.S State or outlying US possession"
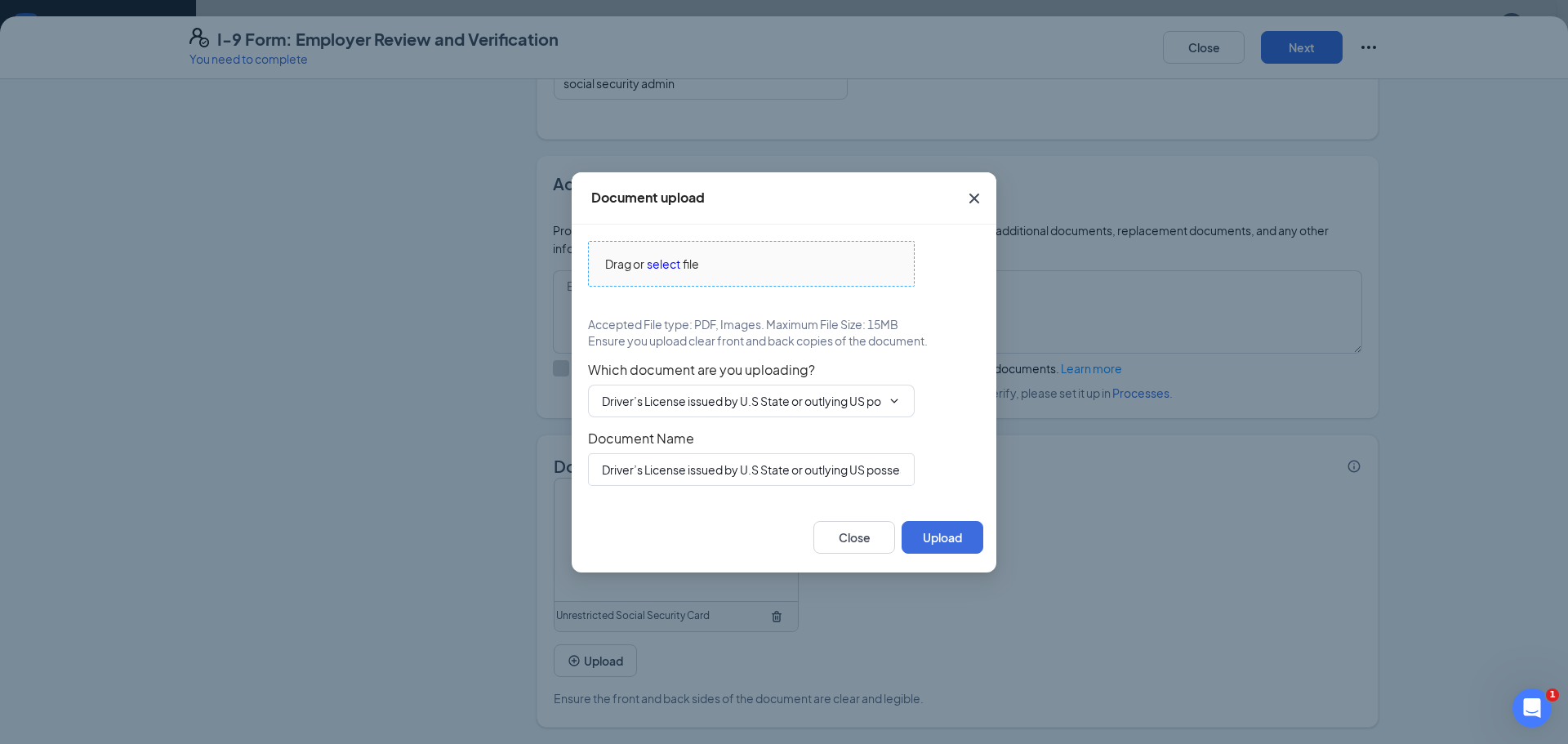
click at [671, 267] on span "select" at bounding box center [664, 264] width 34 height 18
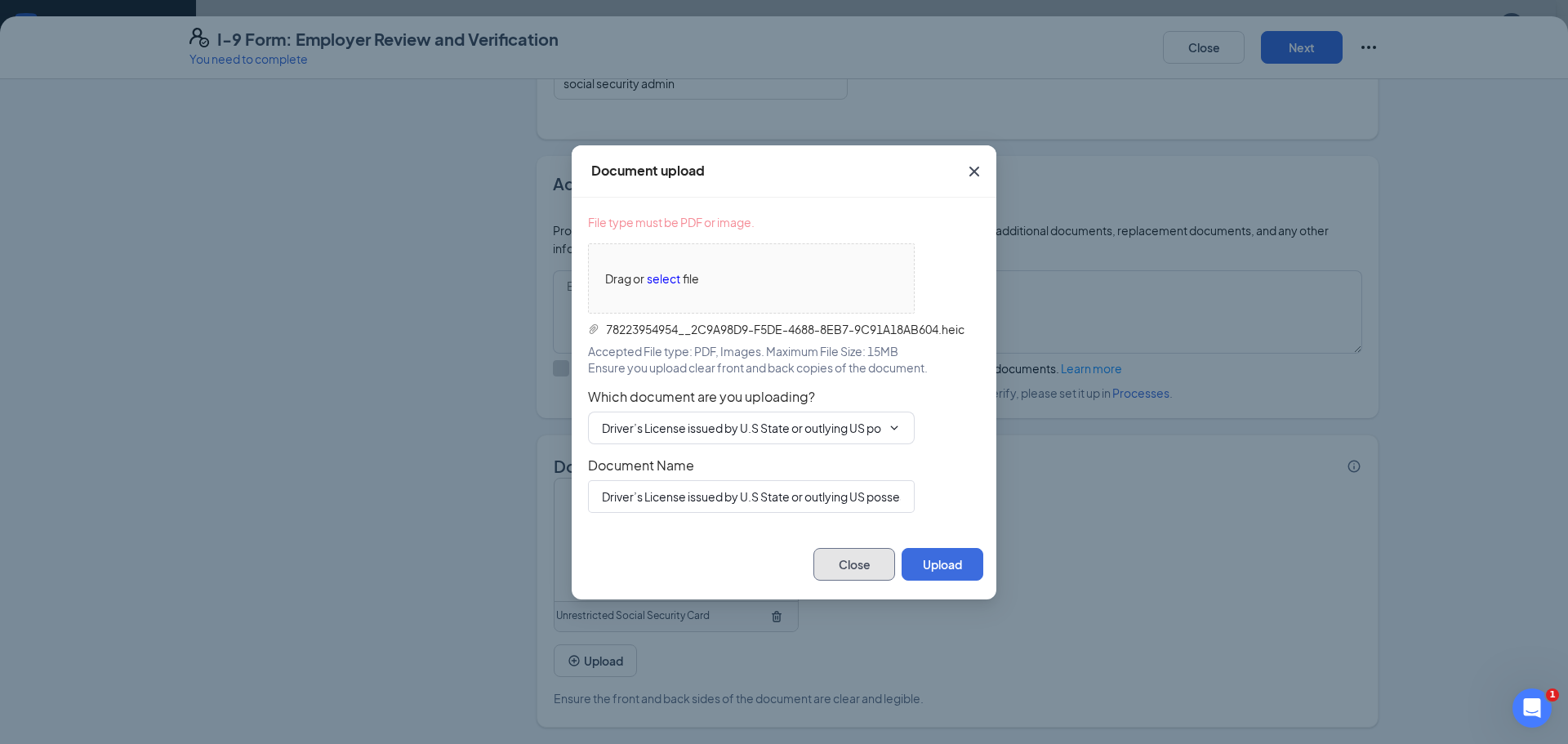
click at [836, 567] on button "Close" at bounding box center [854, 564] width 82 height 33
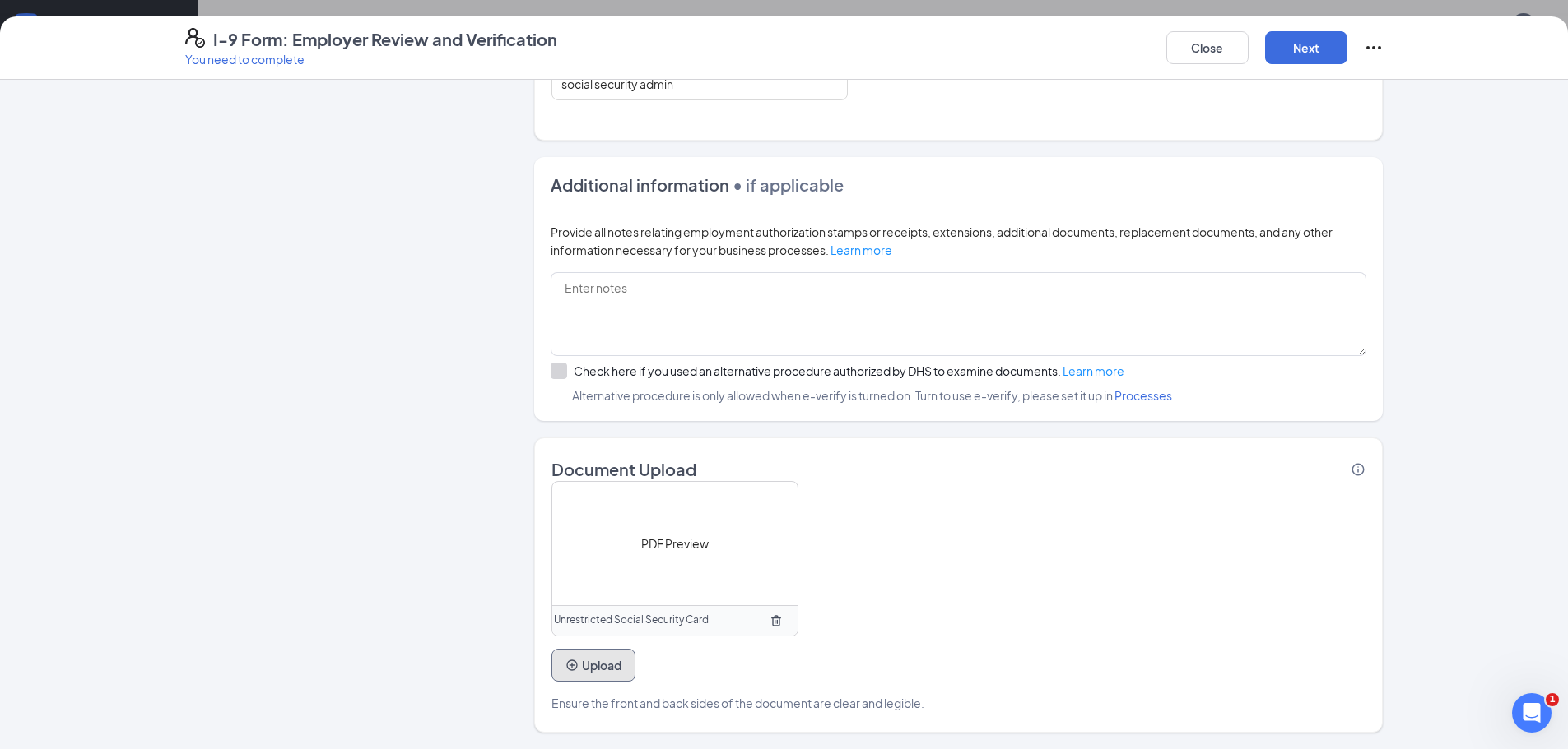
scroll to position [681, 0]
click at [589, 649] on button "Upload" at bounding box center [593, 665] width 84 height 33
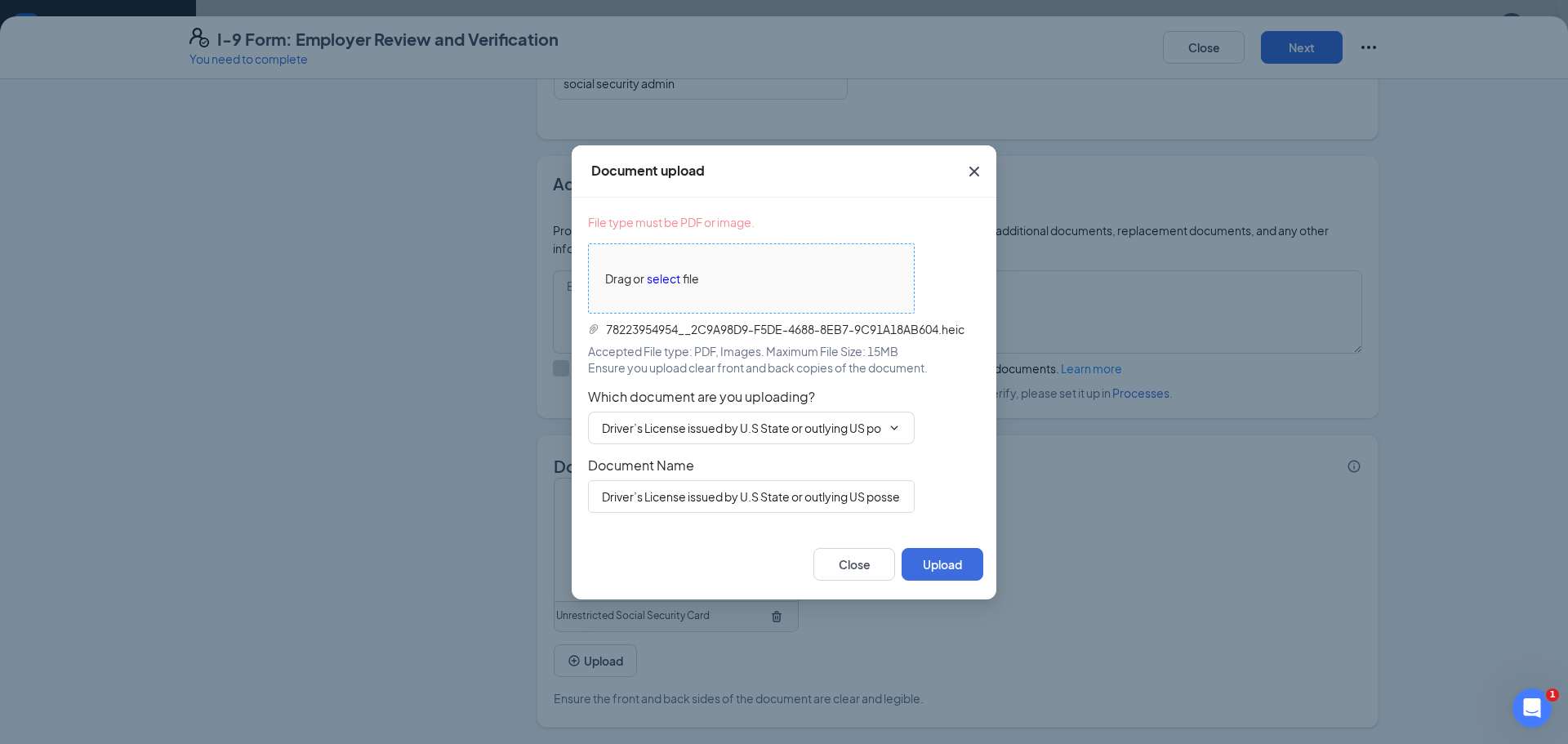
click at [664, 283] on span "select" at bounding box center [664, 278] width 34 height 18
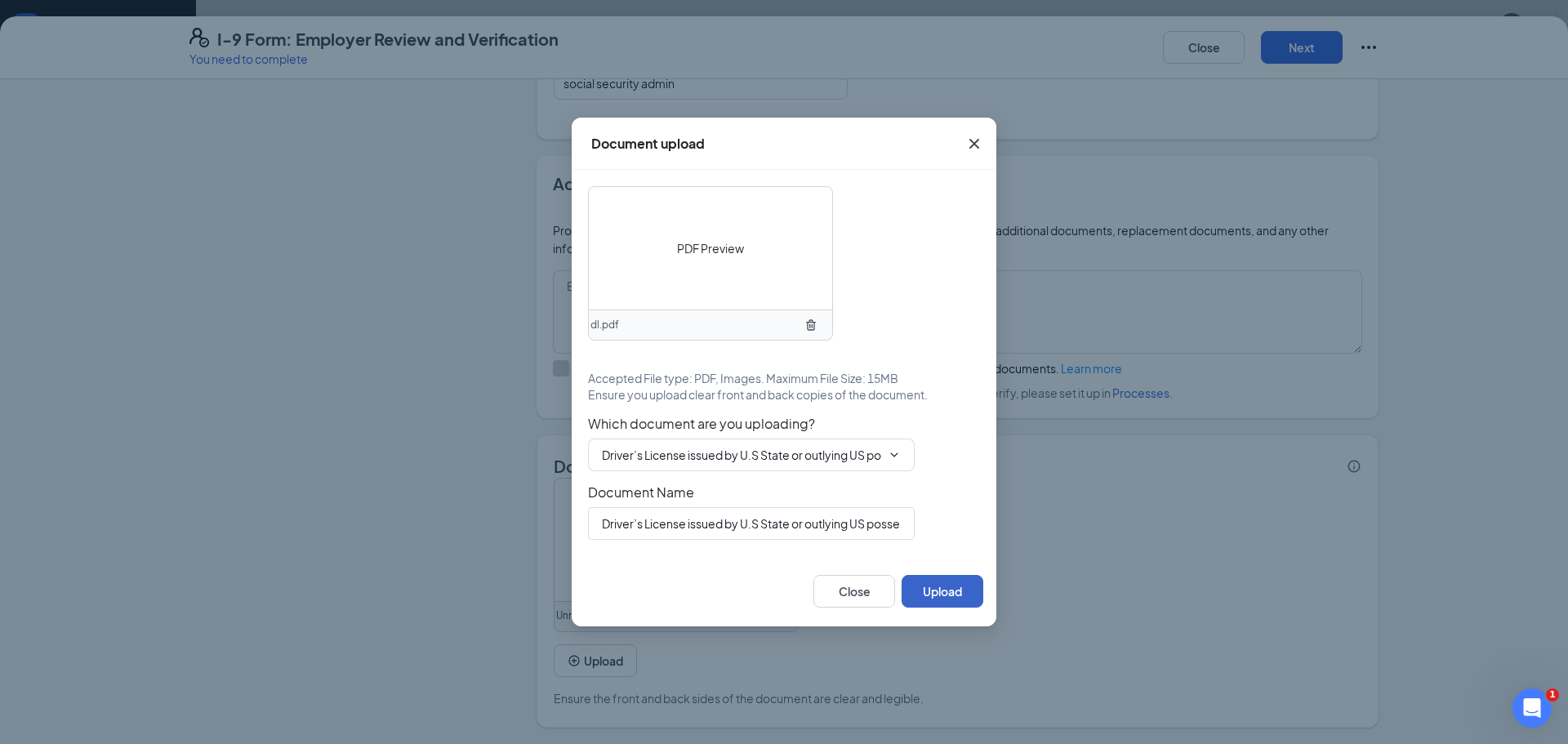
click at [938, 596] on button "Upload" at bounding box center [942, 591] width 82 height 33
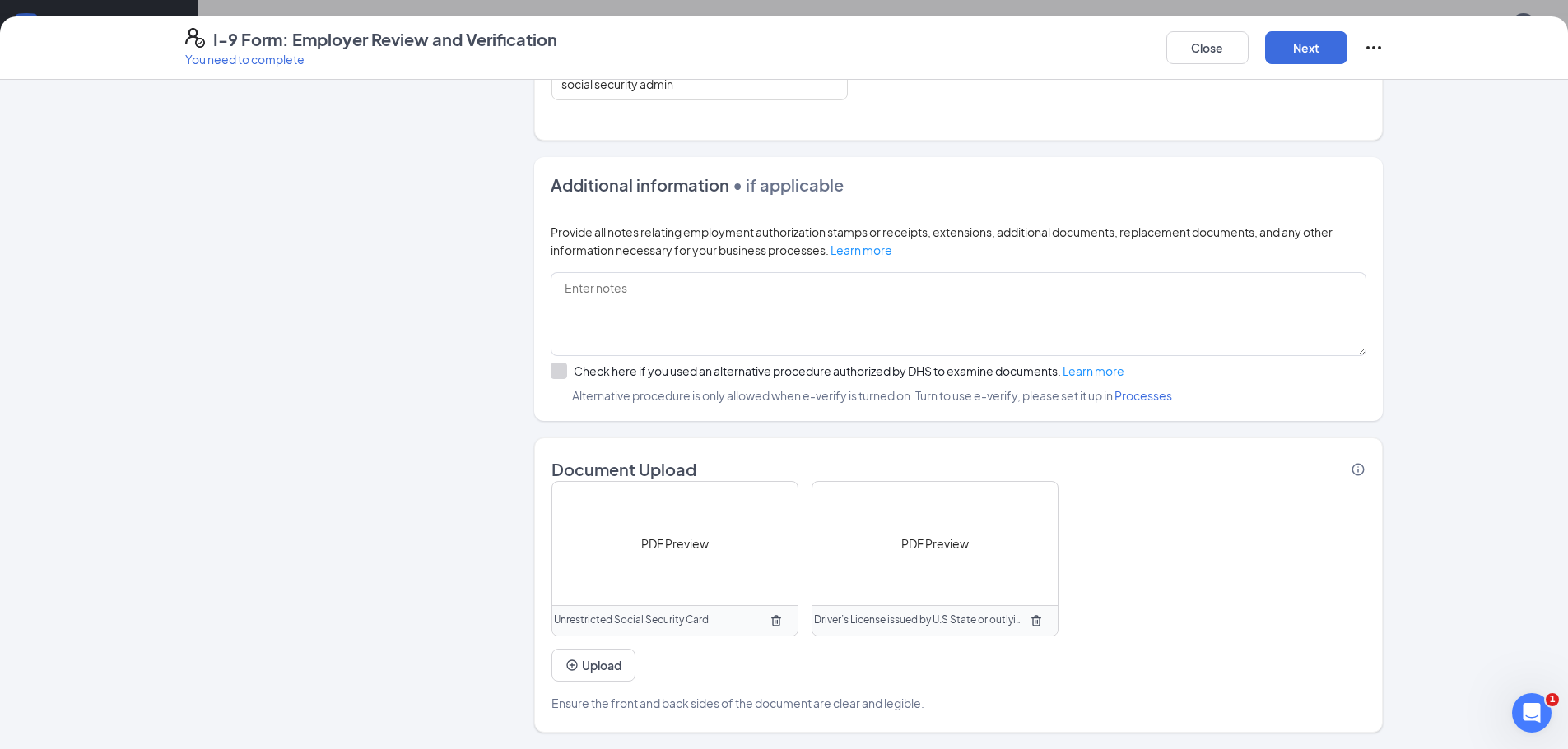
click at [935, 545] on span "PDF Preview" at bounding box center [934, 544] width 67 height 18
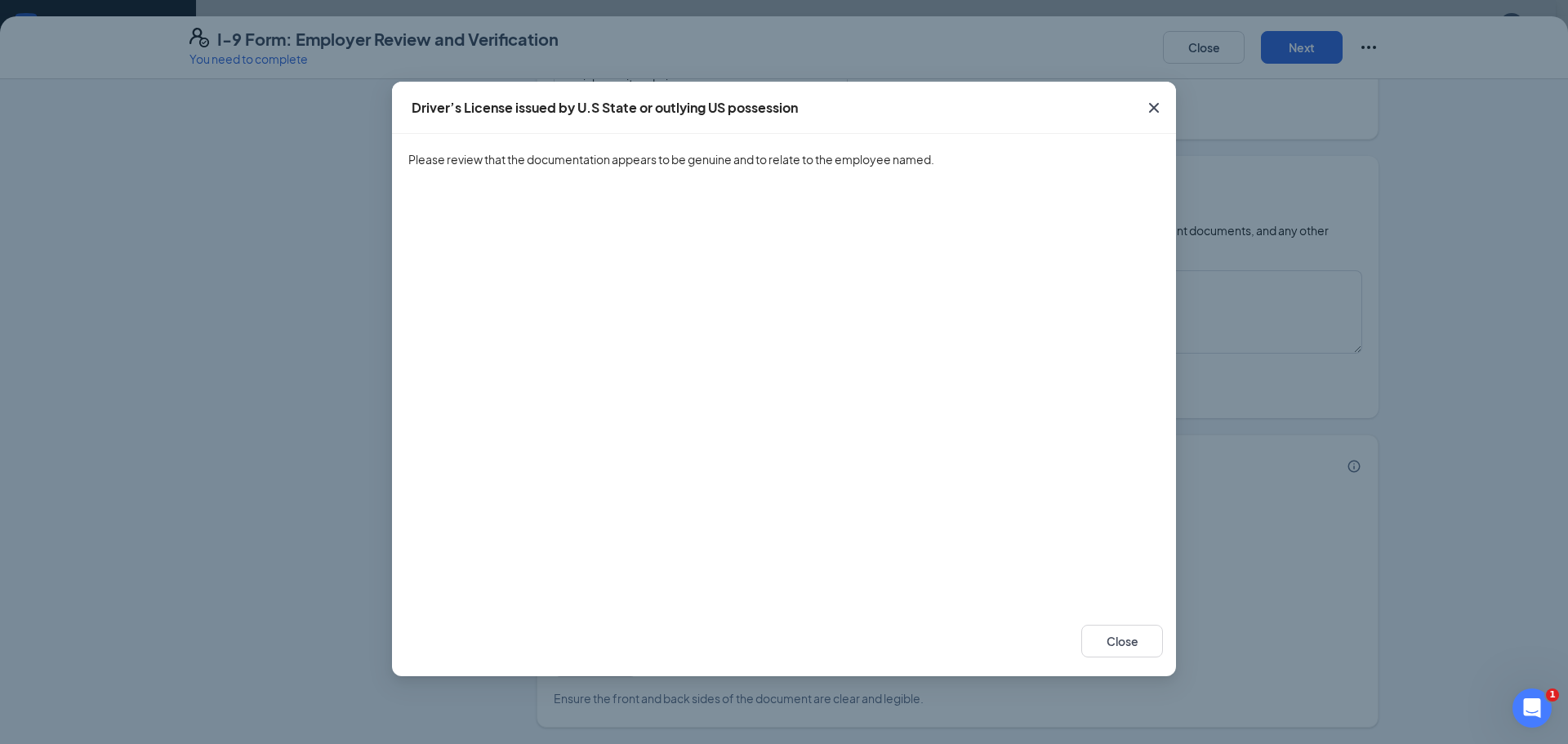
click at [1160, 108] on icon "Cross" at bounding box center [1154, 107] width 19 height 19
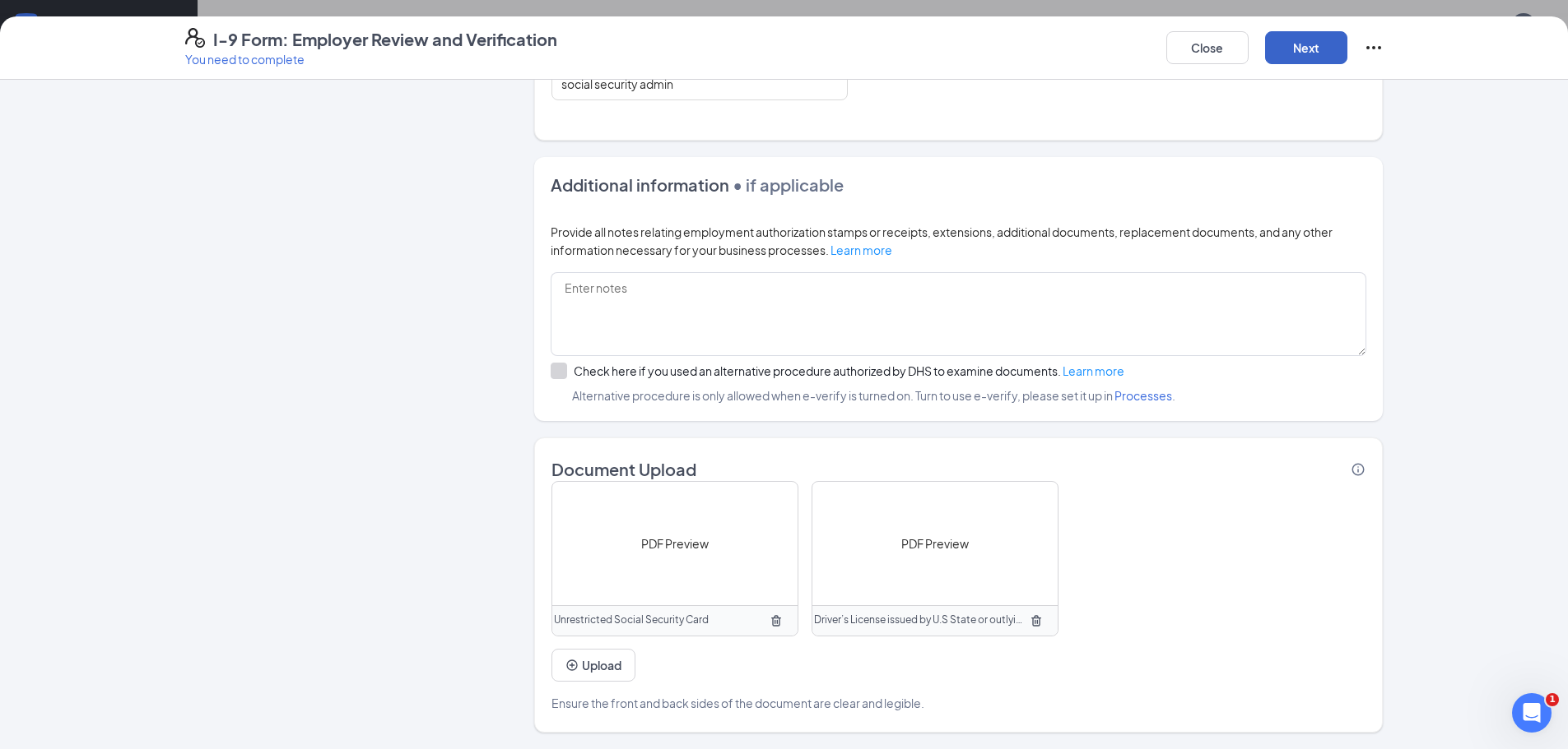
click at [1323, 40] on button "Next" at bounding box center [1305, 48] width 83 height 33
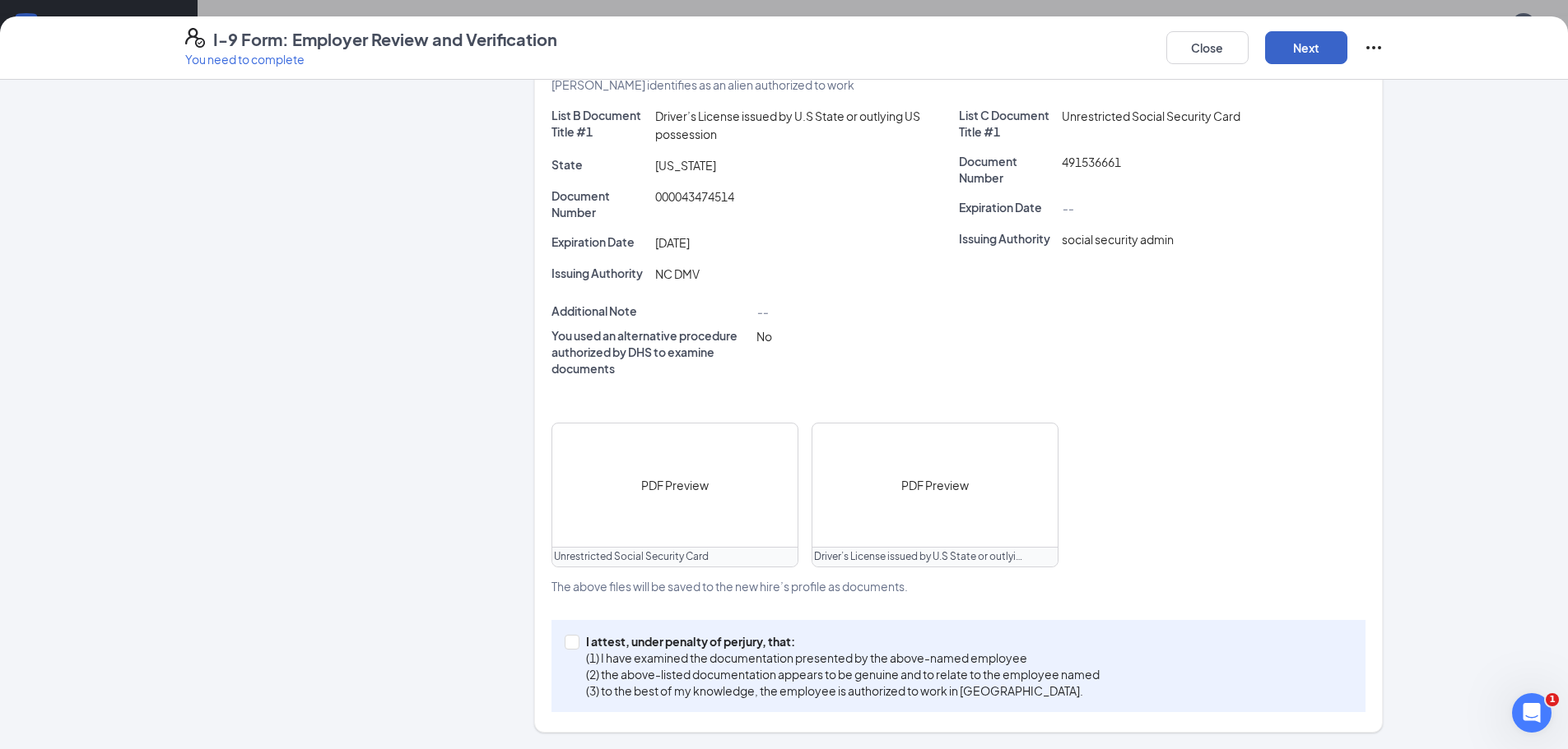
scroll to position [313, 0]
click at [565, 646] on input "I attest, under penalty of perjury, that: (1) I have examined the documentation…" at bounding box center [570, 641] width 12 height 12
checkbox input "true"
click at [1284, 54] on button "Next" at bounding box center [1305, 48] width 83 height 33
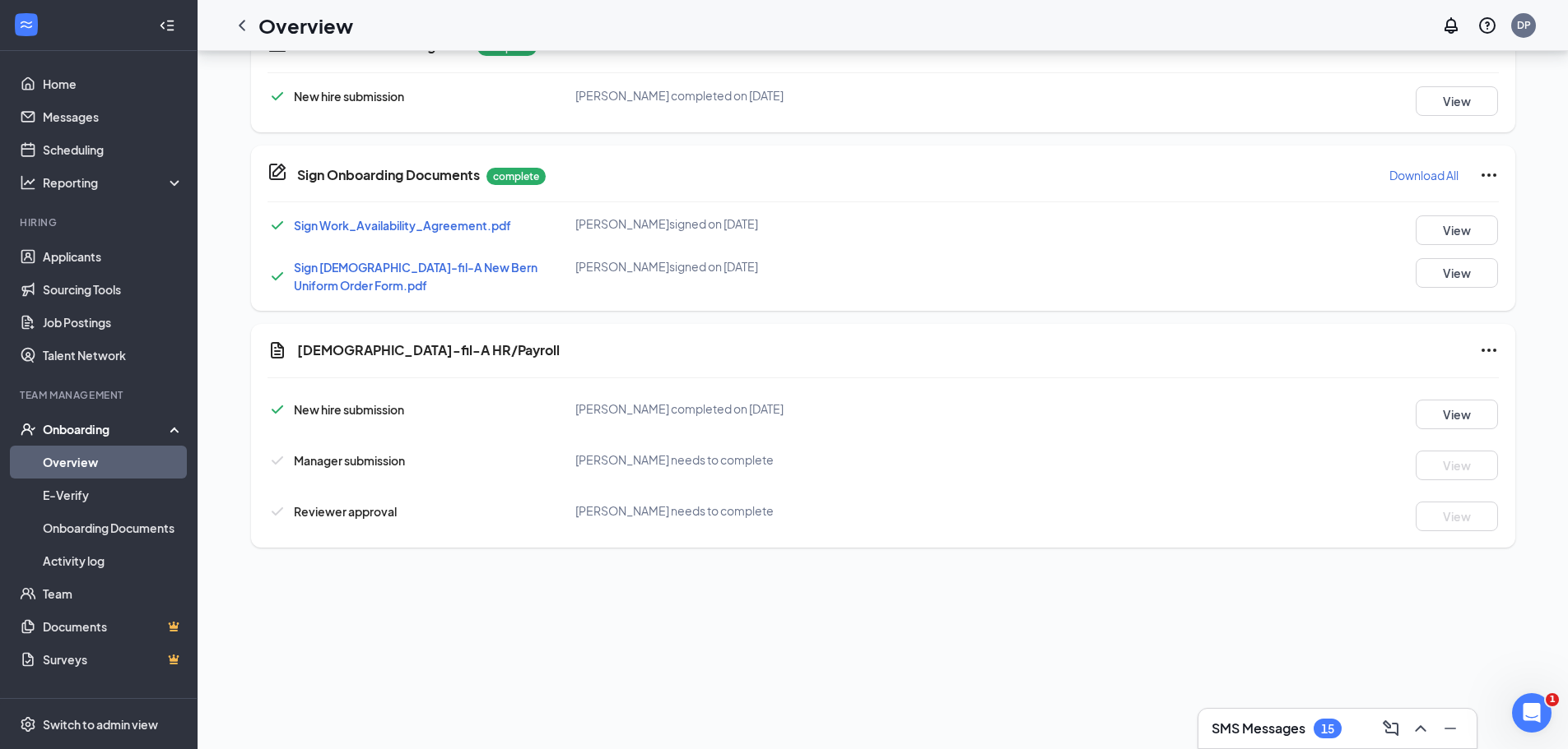
scroll to position [552, 0]
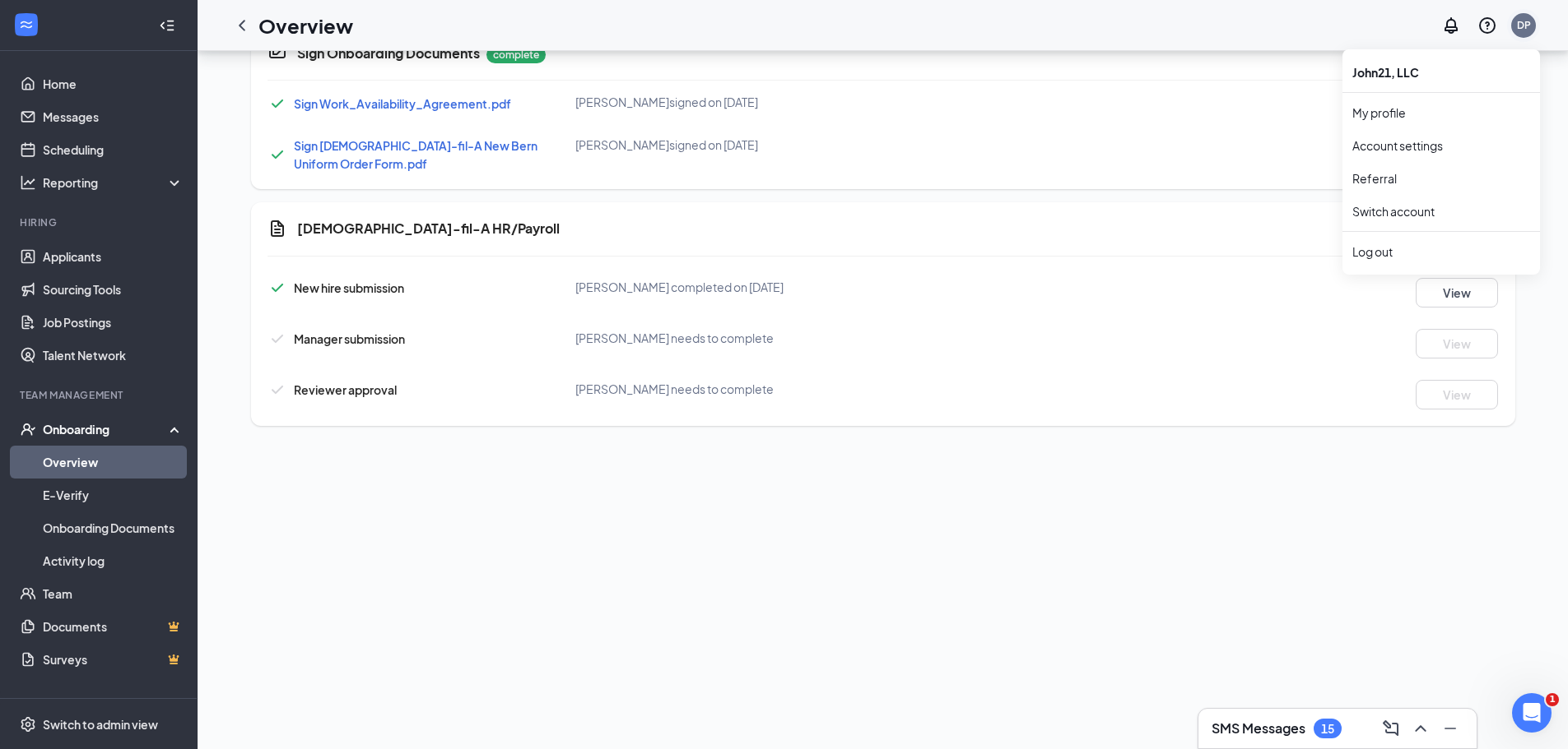
click at [1519, 38] on div "DP" at bounding box center [1523, 25] width 33 height 33
click at [1385, 246] on div "Log out" at bounding box center [1440, 251] width 178 height 17
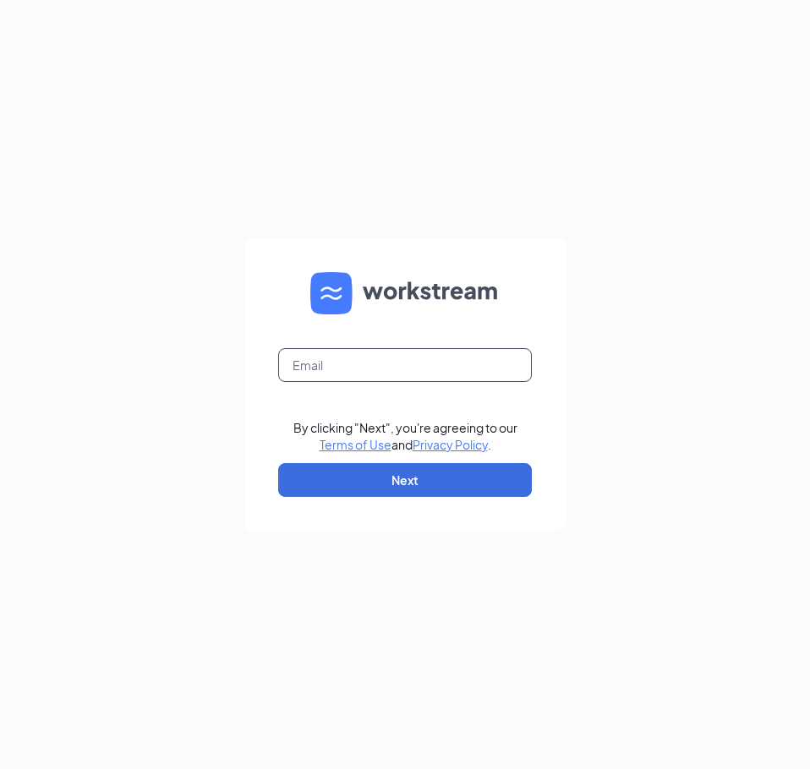
click at [288, 370] on input "text" at bounding box center [405, 365] width 254 height 34
paste input "[DOMAIN_NAME][EMAIL_ADDRESS][DOMAIN_NAME]"
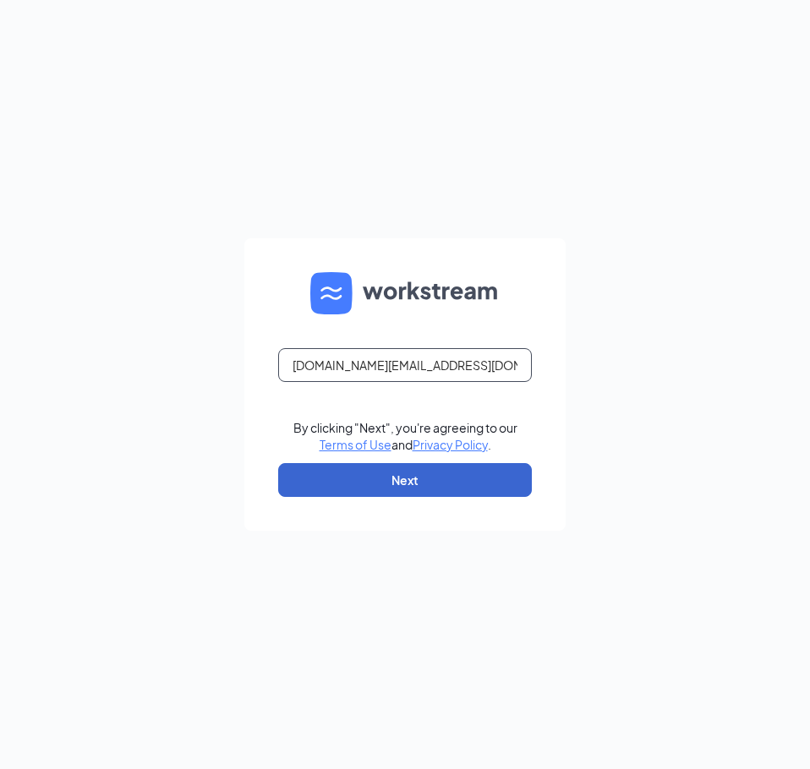
type input "[DOMAIN_NAME][EMAIL_ADDRESS][DOMAIN_NAME]"
click at [342, 479] on button "Next" at bounding box center [405, 480] width 254 height 34
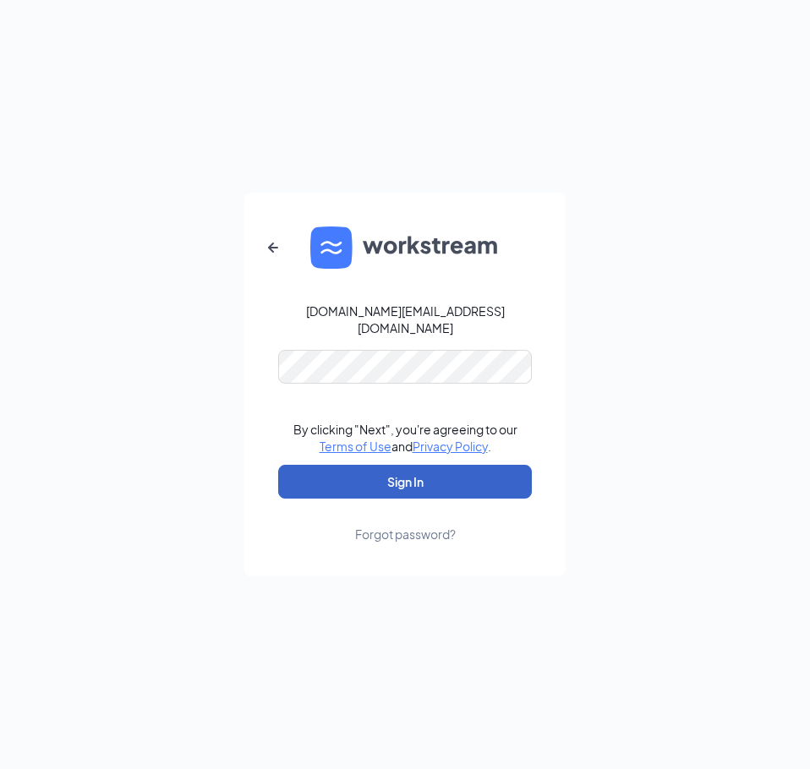
click at [360, 467] on button "Sign In" at bounding box center [405, 482] width 254 height 34
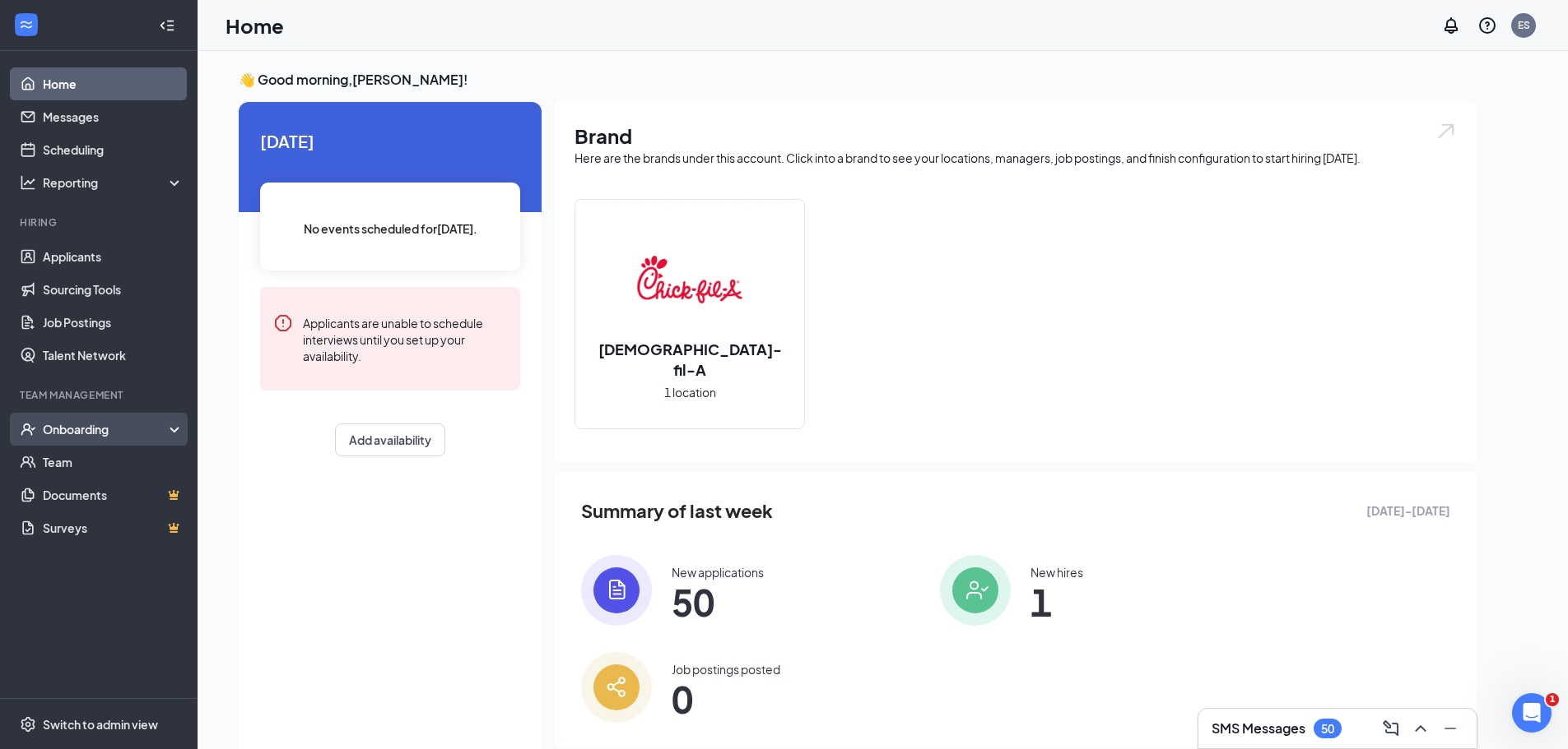
click at [66, 422] on div "Onboarding" at bounding box center [106, 429] width 127 height 17
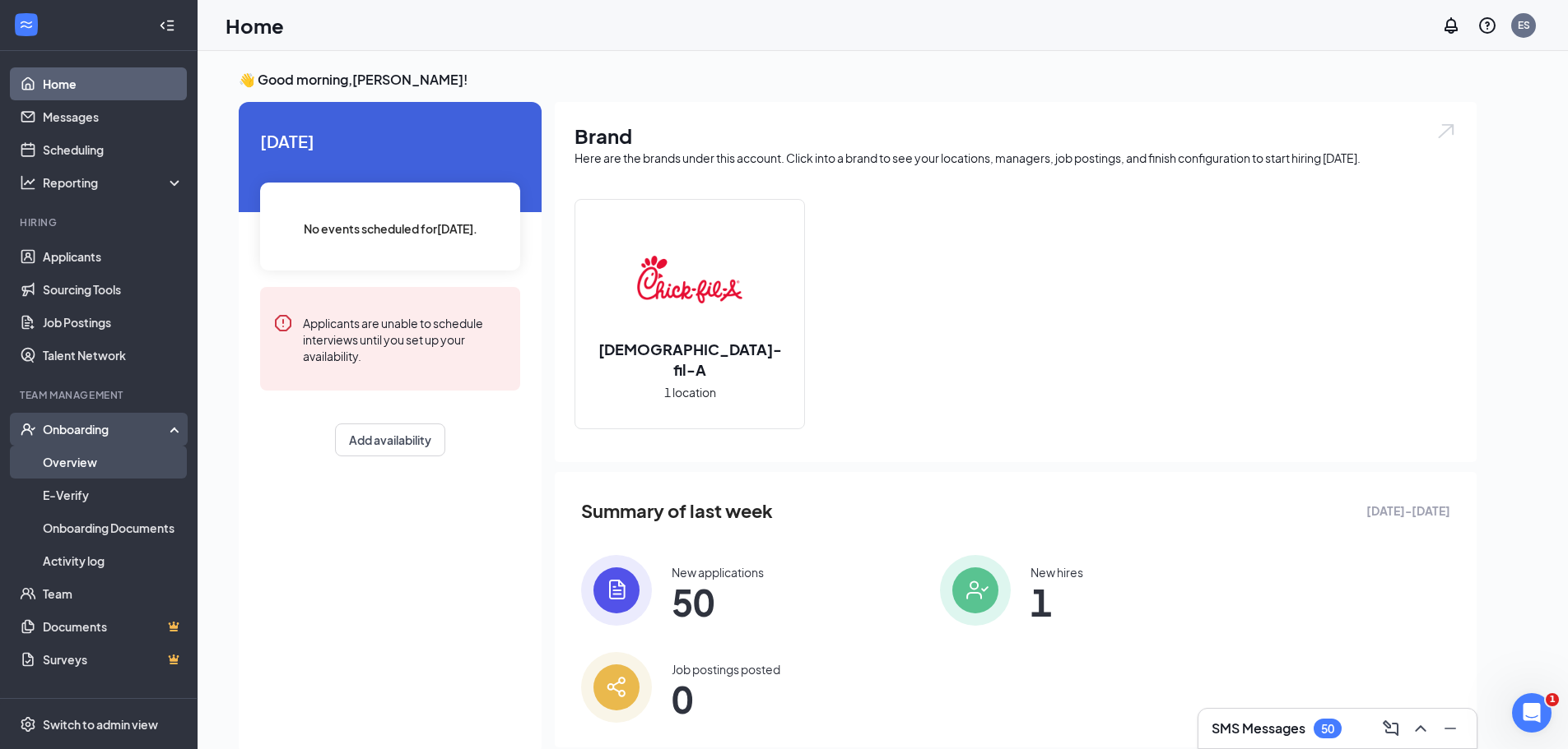
click at [66, 462] on link "Overview" at bounding box center [113, 462] width 141 height 33
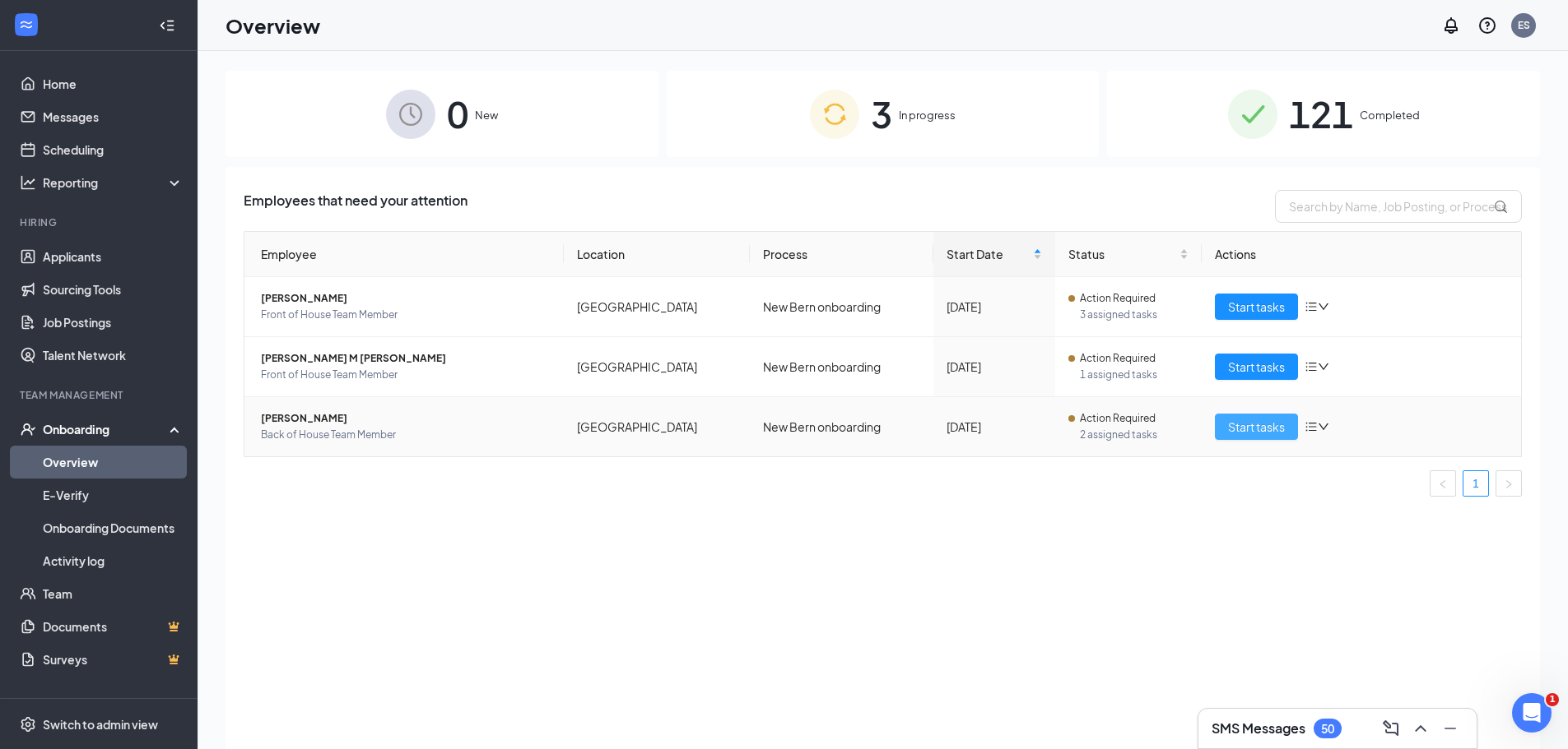
click at [787, 430] on span "Start tasks" at bounding box center [1256, 426] width 56 height 18
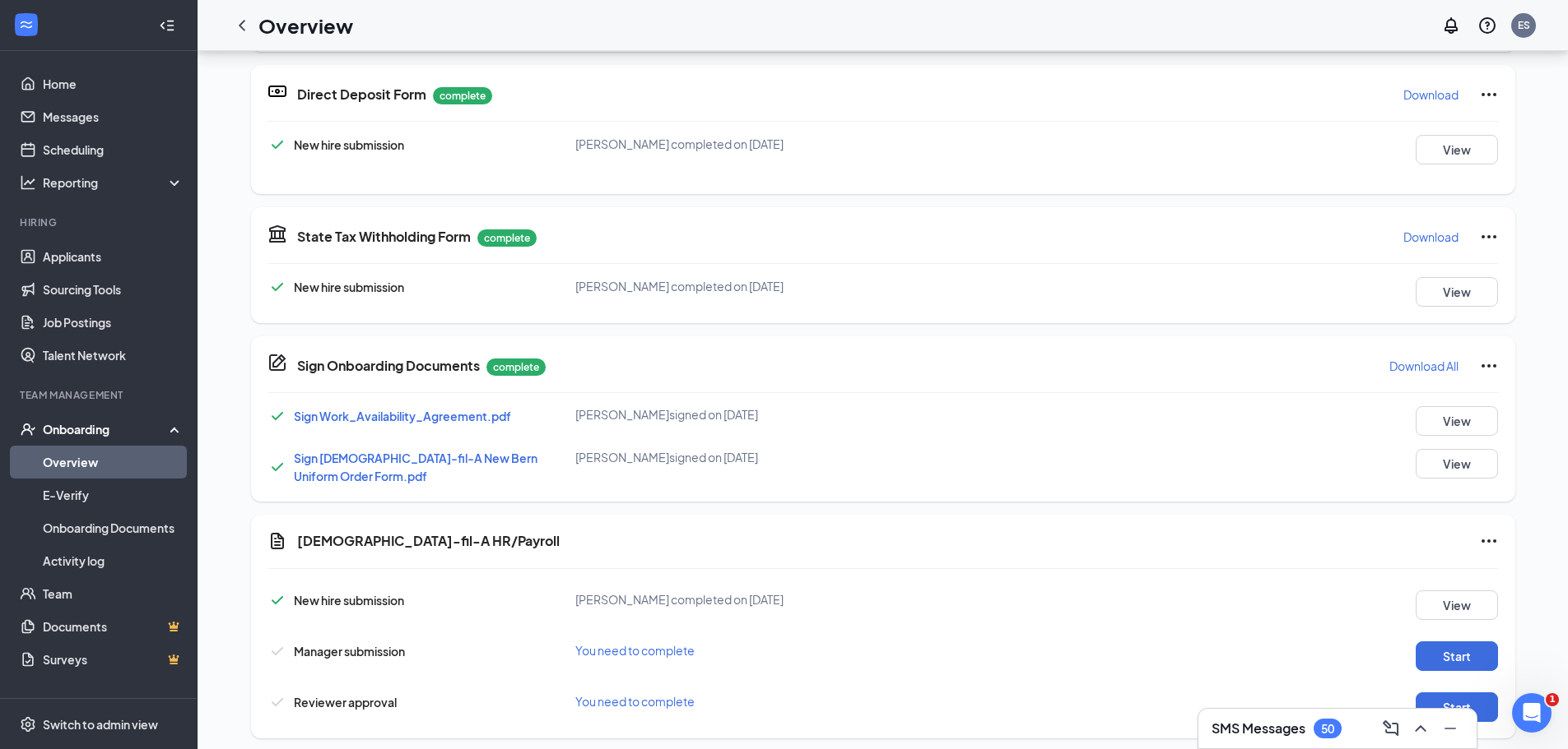
scroll to position [247, 0]
click at [787, 649] on button "Start" at bounding box center [1456, 656] width 83 height 29
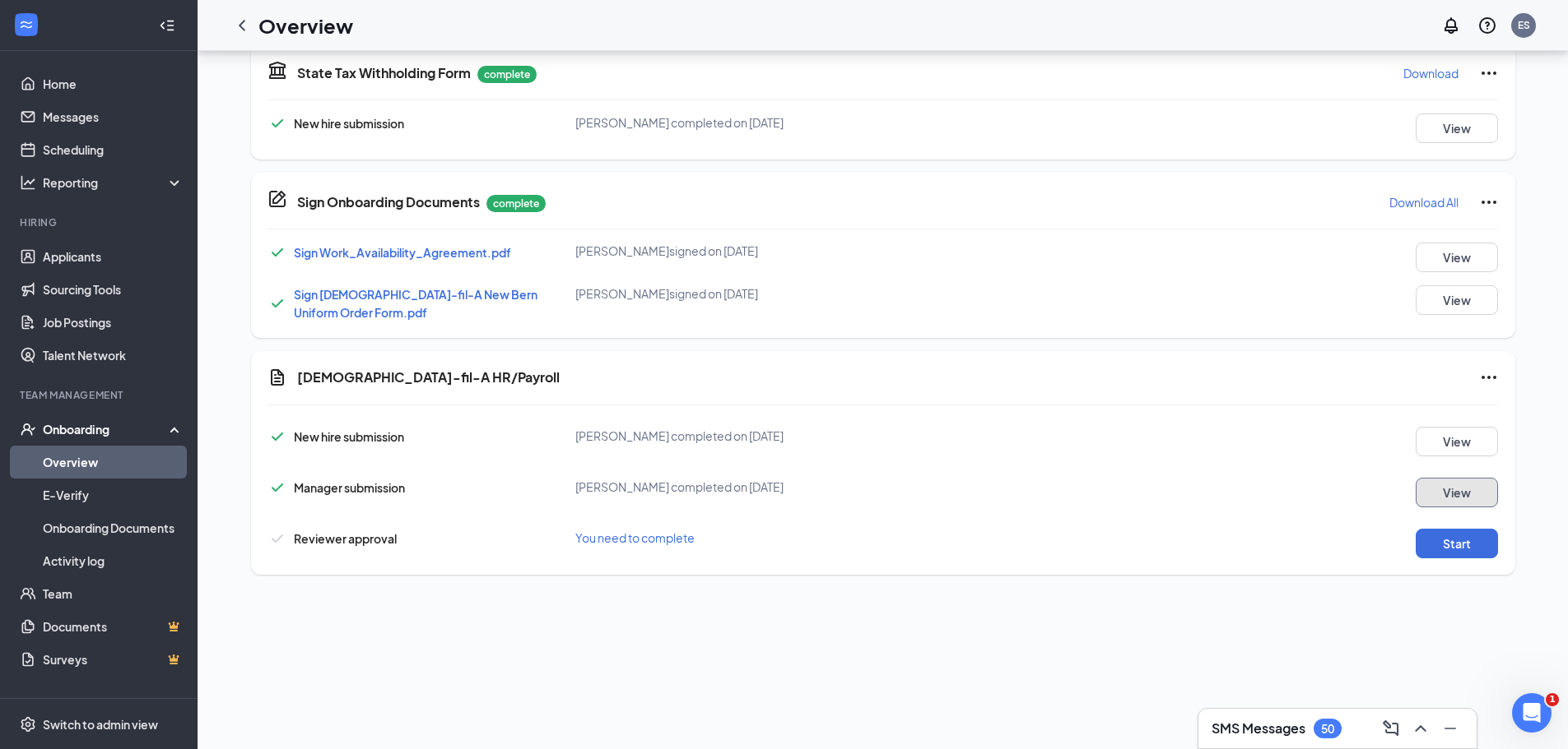
scroll to position [411, 0]
click at [787, 540] on button "Start" at bounding box center [1456, 542] width 83 height 29
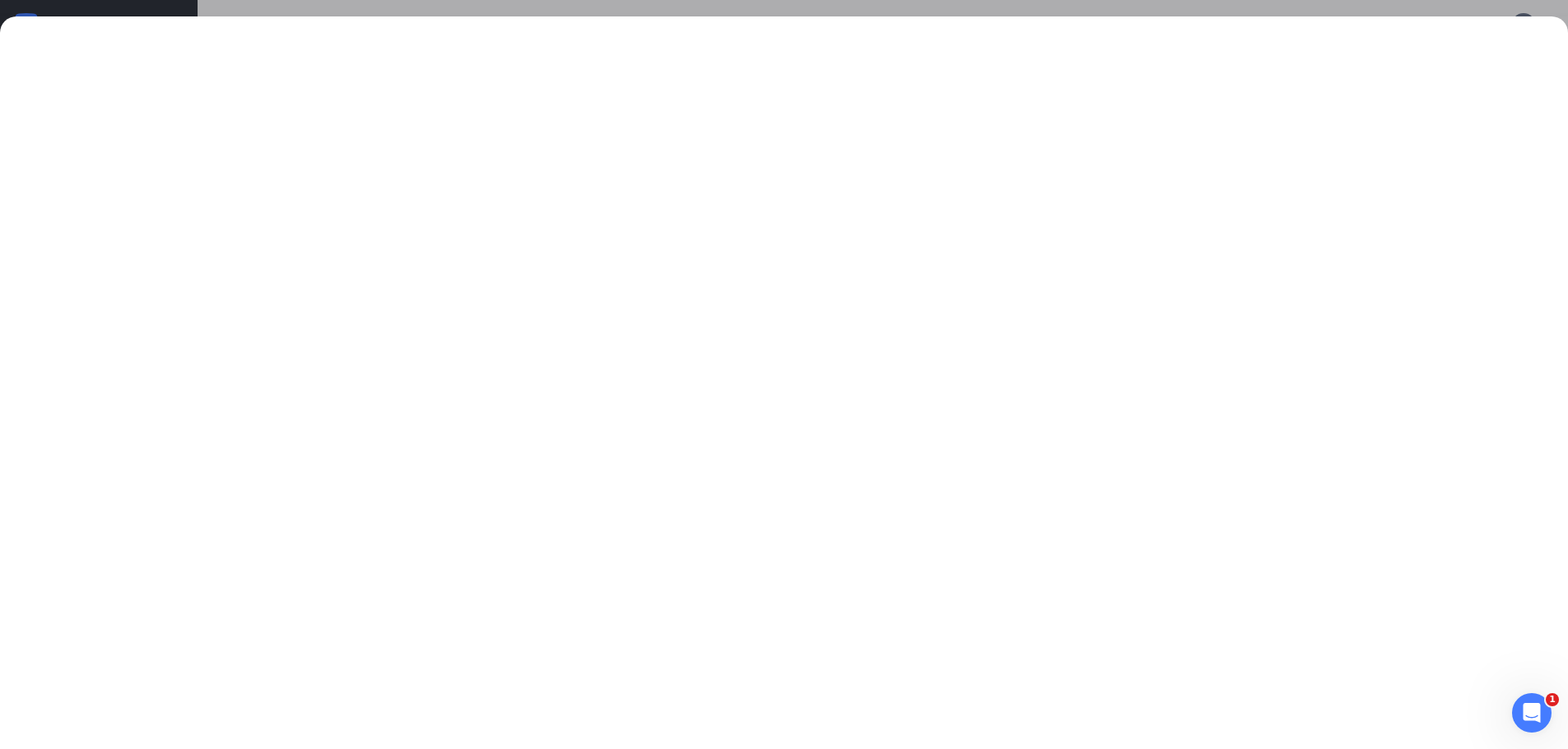
scroll to position [688, 0]
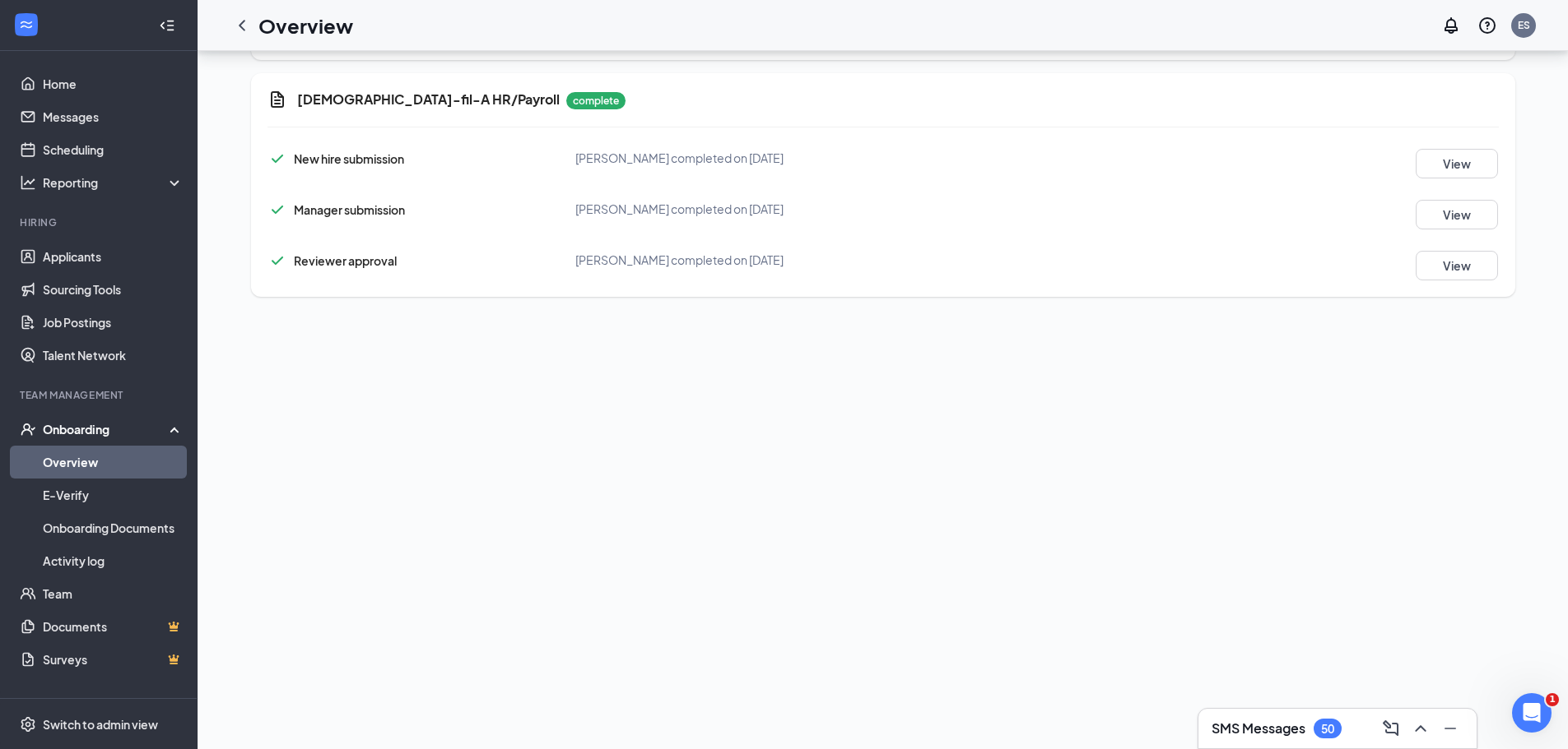
click at [787, 429] on div "SMS Messages 50 SM Siyabonga Mayeye Back of House Team Member · New Bern [EMAIL…" at bounding box center [883, 56] width 1370 height 1386
